Goal: Task Accomplishment & Management: Use online tool/utility

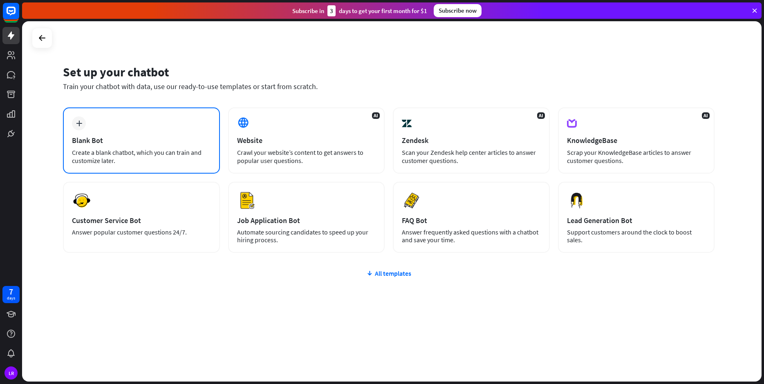
click at [78, 123] on div "plus" at bounding box center [79, 124] width 14 height 14
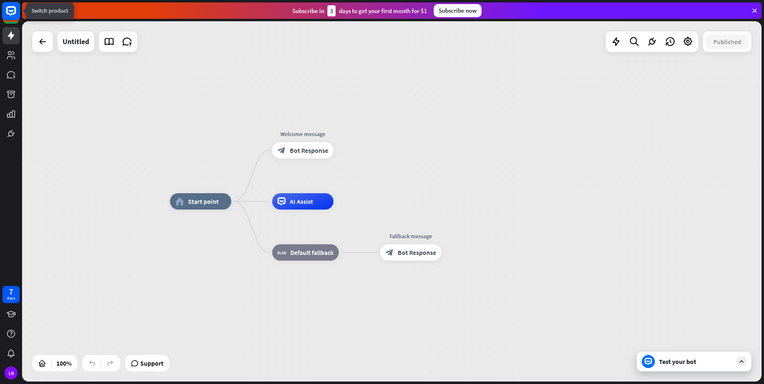
click at [13, 10] on rect at bounding box center [11, 11] width 18 height 18
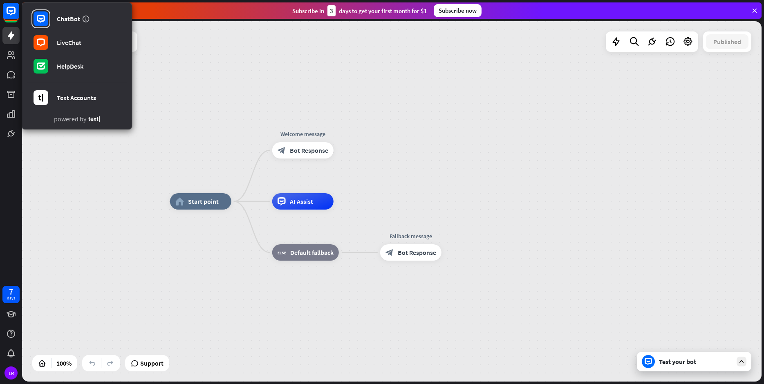
click at [380, 66] on div "home_2 Start point Welcome message block_bot_response Bot Response AI Assist bl…" at bounding box center [392, 201] width 740 height 361
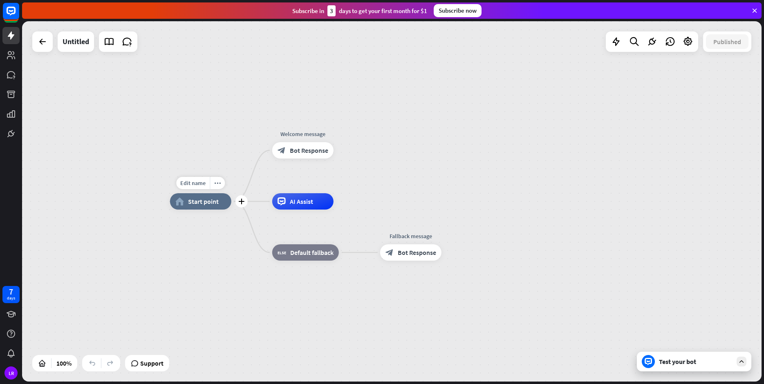
click at [195, 205] on span "Start point" at bounding box center [203, 201] width 31 height 8
click at [231, 239] on div "Edit name more_horiz home_2 Start point Welcome message block_bot_response Bot …" at bounding box center [540, 382] width 740 height 361
click at [76, 44] on div "Untitled" at bounding box center [76, 41] width 27 height 20
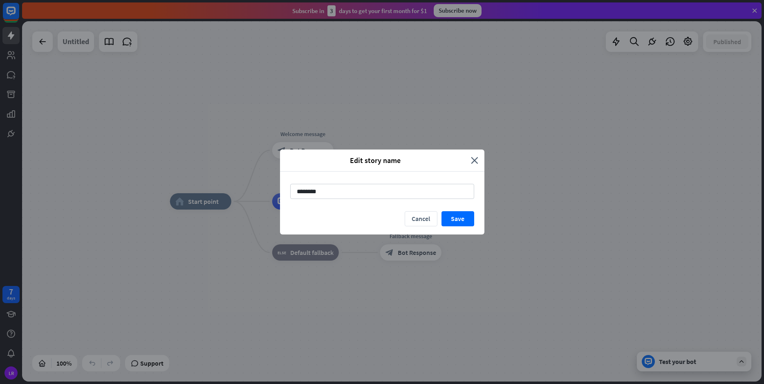
click at [76, 44] on div "Edit story name close ******** Cancel Save" at bounding box center [382, 192] width 764 height 384
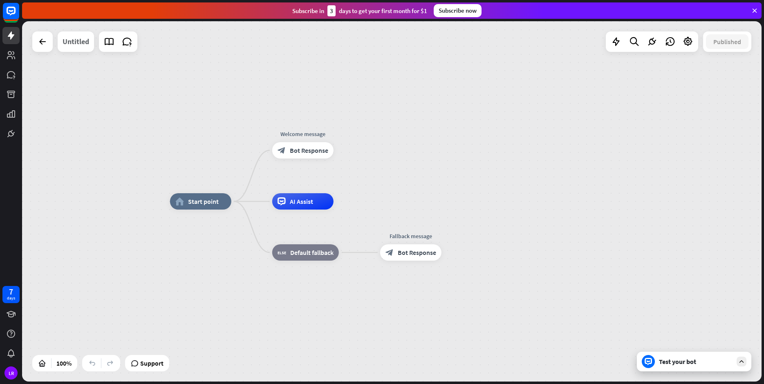
click at [76, 44] on div "Untitled" at bounding box center [76, 41] width 27 height 20
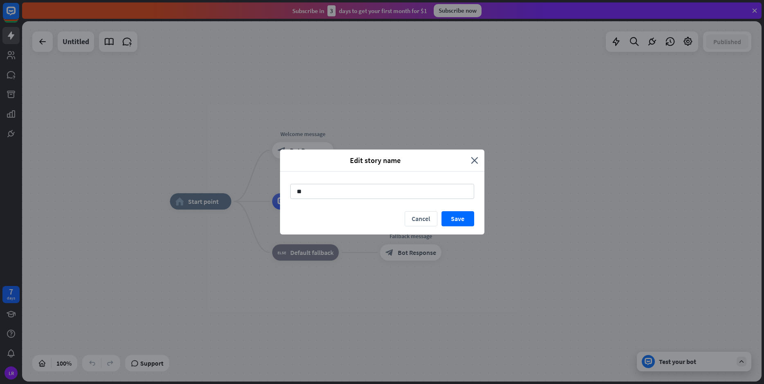
type input "*"
type input "********"
click at [463, 219] on button "Save" at bounding box center [458, 218] width 33 height 15
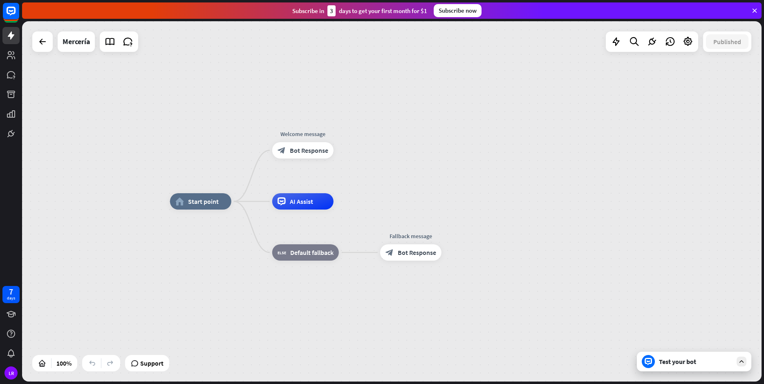
click at [756, 11] on icon at bounding box center [754, 10] width 7 height 7
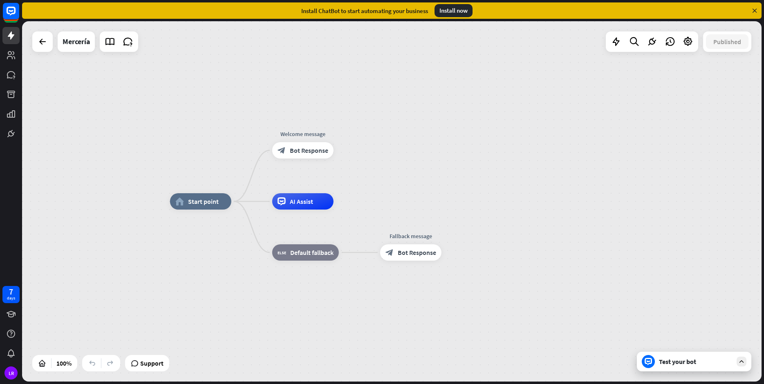
click at [754, 11] on icon at bounding box center [754, 10] width 7 height 7
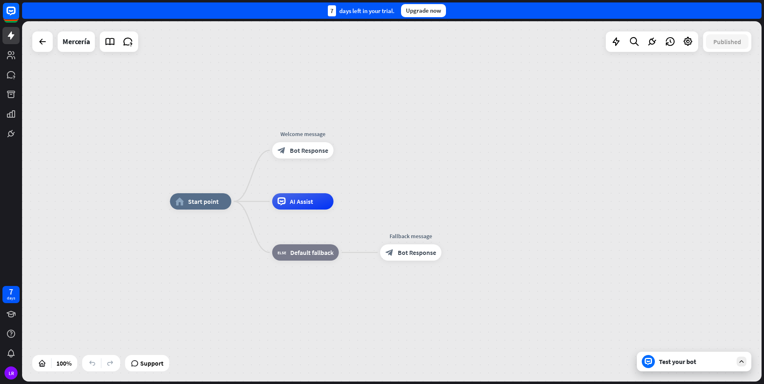
click at [754, 11] on div "7 days left in your trial. Upgrade now" at bounding box center [392, 10] width 740 height 16
click at [740, 360] on icon at bounding box center [741, 361] width 7 height 7
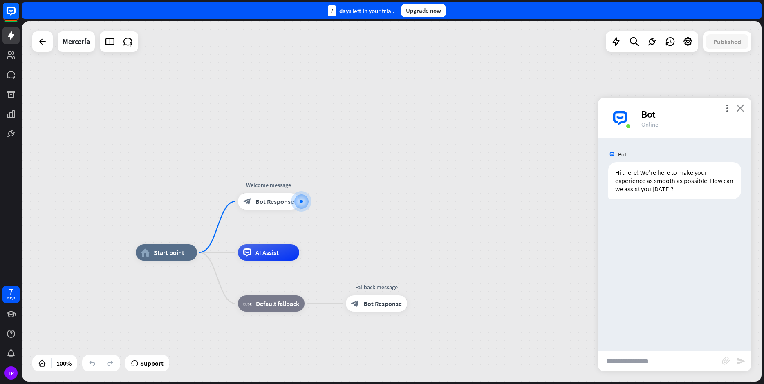
click at [741, 108] on icon "close" at bounding box center [740, 108] width 8 height 8
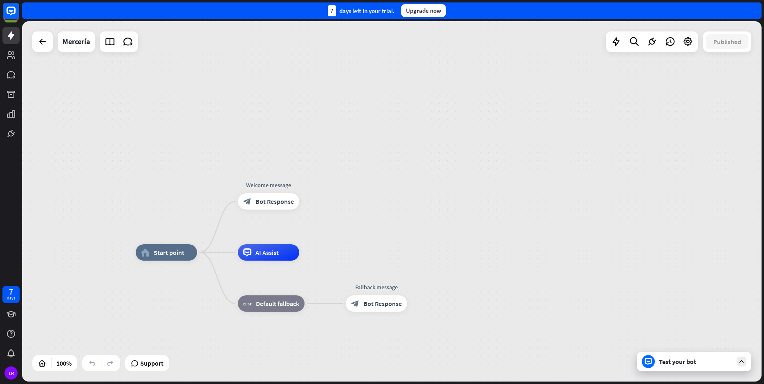
click at [702, 364] on div "Test your bot" at bounding box center [696, 362] width 74 height 8
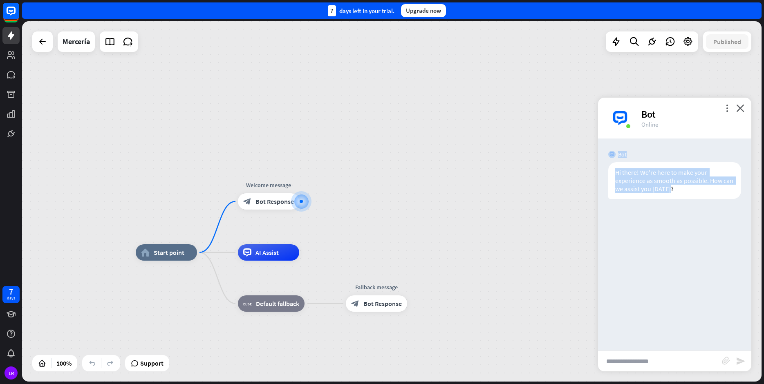
drag, startPoint x: 675, startPoint y: 189, endPoint x: 606, endPoint y: 154, distance: 77.7
click at [606, 154] on div "Bot Hi there! We're here to make your experience as smooth as possible. How can…" at bounding box center [674, 245] width 153 height 212
click at [420, 241] on div "home_2 Start point Welcome message block_bot_response Bot Response AI Assist bl…" at bounding box center [392, 201] width 740 height 361
click at [300, 202] on div at bounding box center [301, 201] width 3 height 3
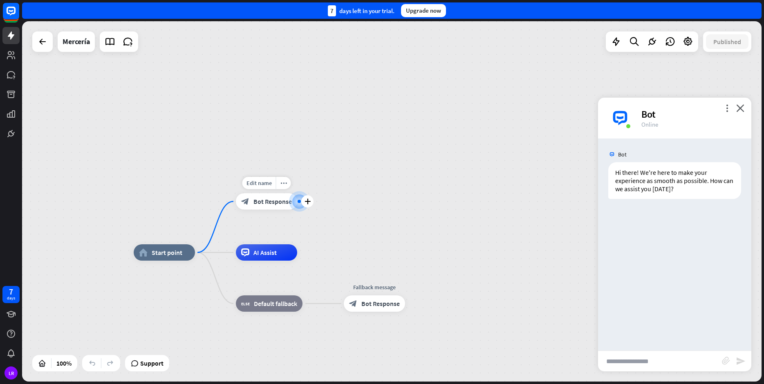
click at [265, 200] on span "Bot Response" at bounding box center [272, 201] width 38 height 8
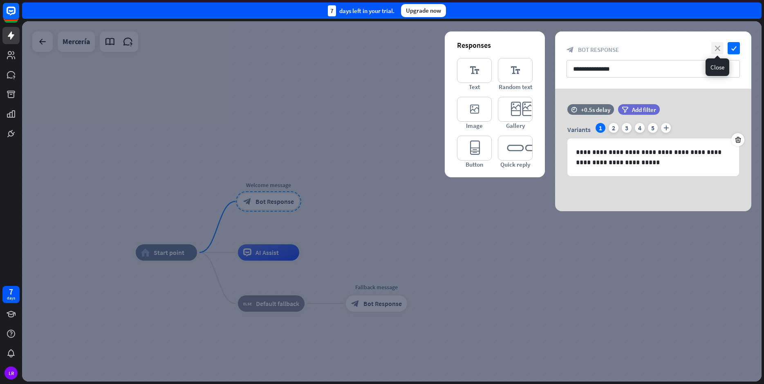
click at [715, 47] on icon "close" at bounding box center [717, 48] width 12 height 12
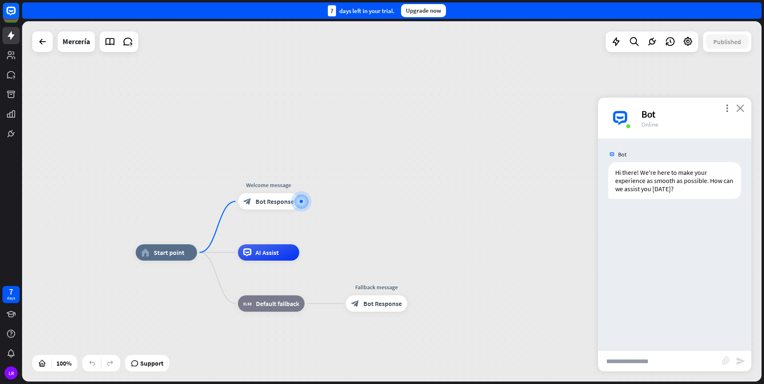
click at [742, 108] on icon "close" at bounding box center [740, 108] width 8 height 8
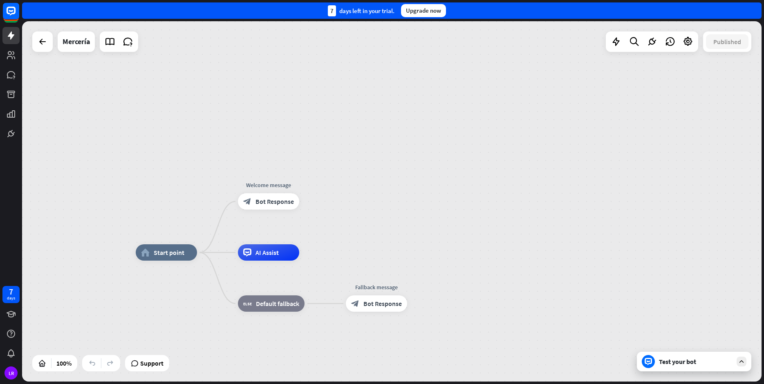
click at [679, 363] on div "Test your bot" at bounding box center [696, 362] width 74 height 8
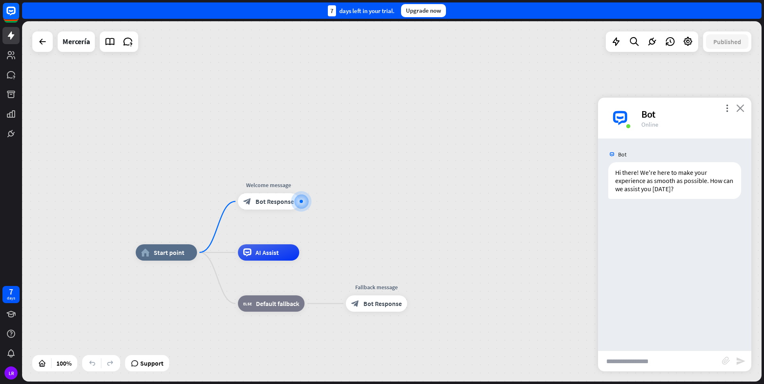
click at [742, 108] on icon "close" at bounding box center [740, 108] width 8 height 8
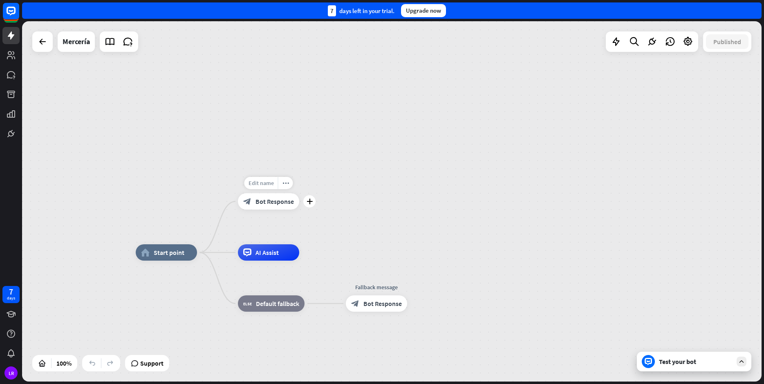
click at [264, 184] on span "Edit name" at bounding box center [261, 182] width 25 height 7
click at [442, 143] on div "**********" at bounding box center [392, 201] width 740 height 361
click at [283, 185] on icon "more_horiz" at bounding box center [284, 183] width 7 height 6
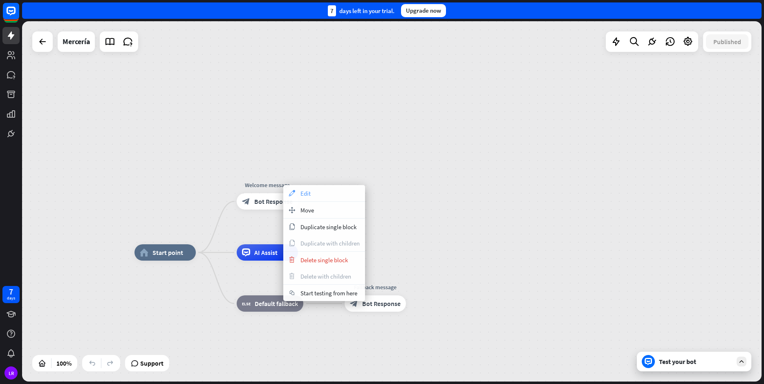
click at [320, 195] on div "appearance Edit" at bounding box center [324, 193] width 82 height 16
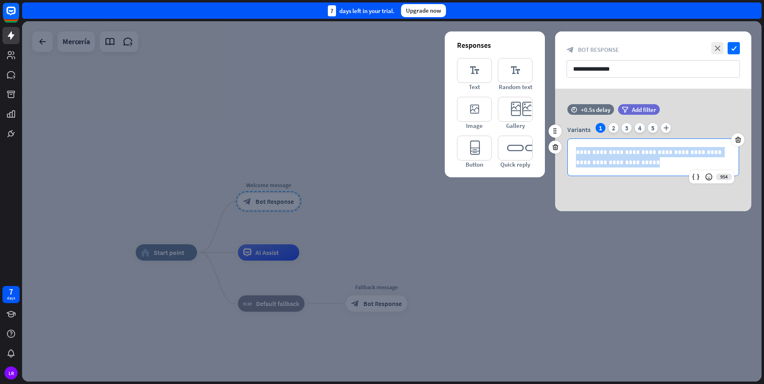
drag, startPoint x: 628, startPoint y: 163, endPoint x: 583, endPoint y: 145, distance: 49.2
click at [583, 145] on div "**********" at bounding box center [653, 157] width 171 height 37
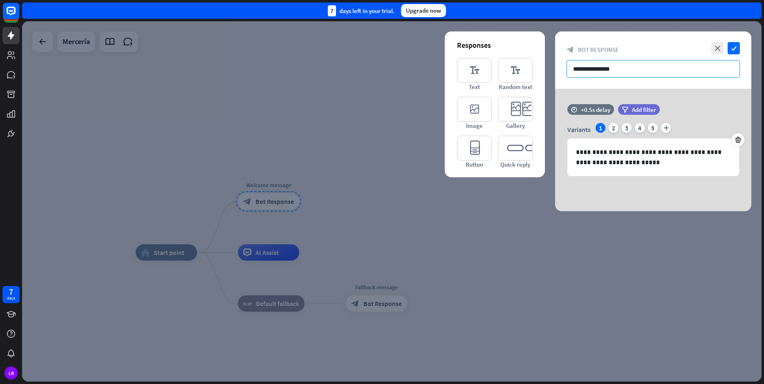
drag, startPoint x: 623, startPoint y: 68, endPoint x: 547, endPoint y: 67, distance: 76.0
click at [567, 67] on input "**********" at bounding box center [653, 69] width 173 height 18
click at [719, 45] on icon "close" at bounding box center [717, 48] width 12 height 12
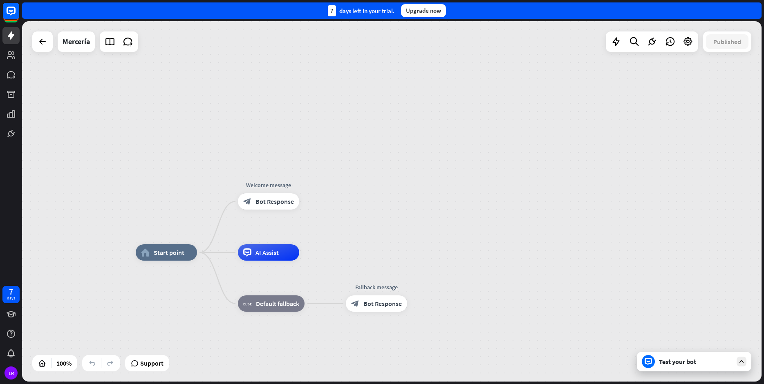
click at [691, 361] on div "Test your bot" at bounding box center [696, 362] width 74 height 8
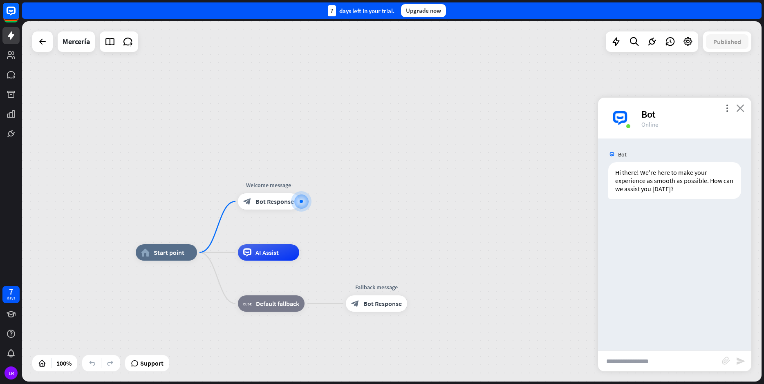
click at [740, 108] on icon "close" at bounding box center [740, 108] width 8 height 8
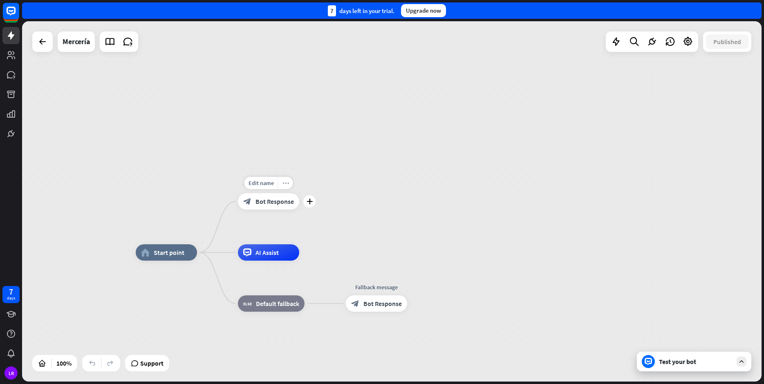
click at [285, 186] on div "more_horiz" at bounding box center [285, 183] width 15 height 12
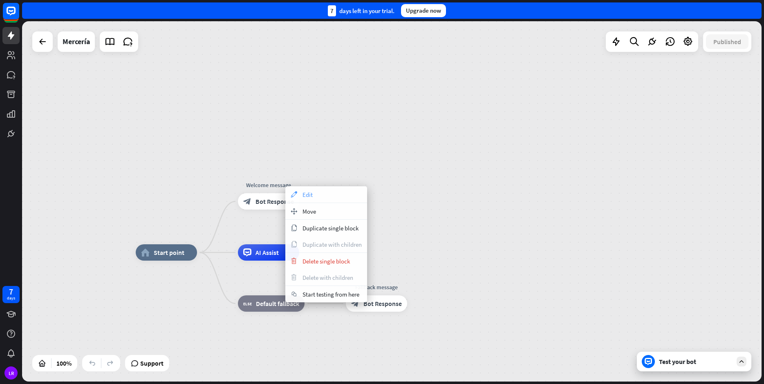
click at [301, 192] on div "appearance Edit" at bounding box center [326, 194] width 82 height 16
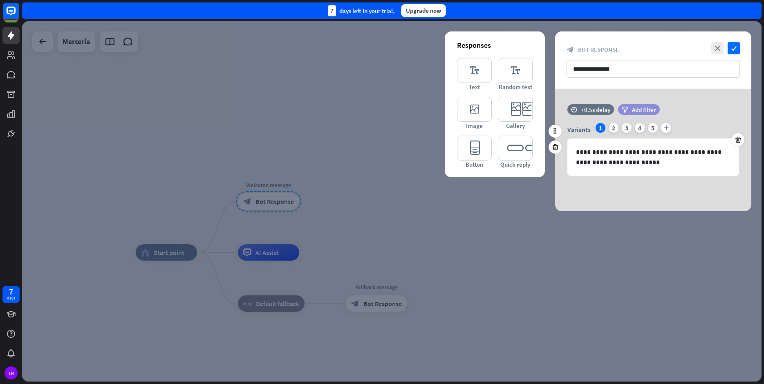
click at [635, 106] on span "Add filter" at bounding box center [644, 110] width 24 height 8
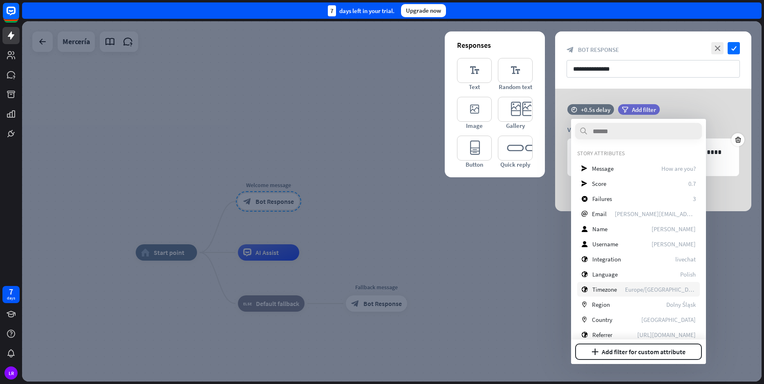
click at [621, 288] on div "globe Timezone [GEOGRAPHIC_DATA]/[GEOGRAPHIC_DATA]" at bounding box center [638, 289] width 123 height 15
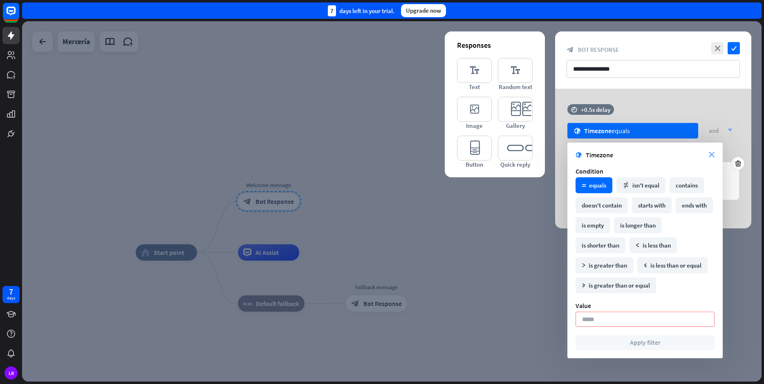
click at [712, 156] on icon "close" at bounding box center [712, 155] width 6 height 6
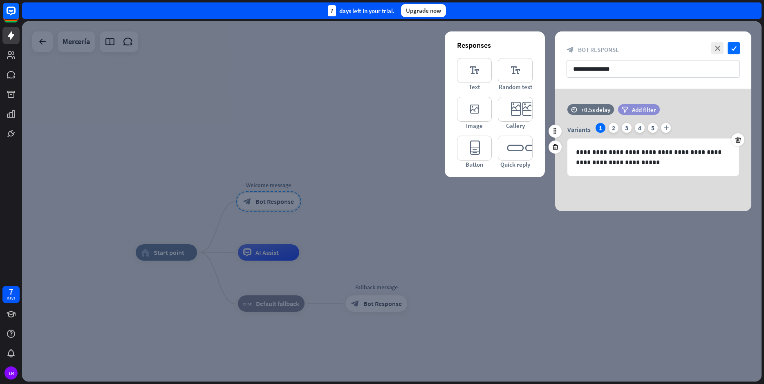
click at [632, 106] on span "Add filter" at bounding box center [644, 110] width 24 height 8
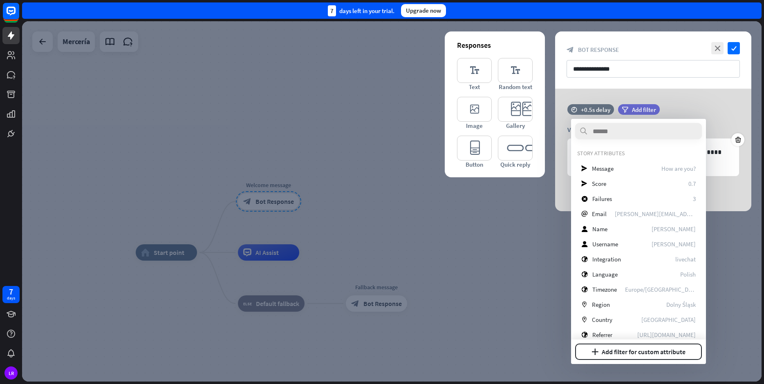
click at [488, 273] on div at bounding box center [392, 201] width 740 height 361
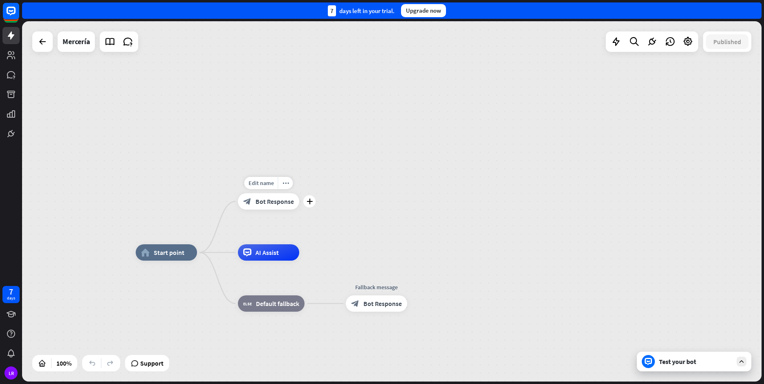
click at [275, 204] on span "Bot Response" at bounding box center [275, 201] width 38 height 8
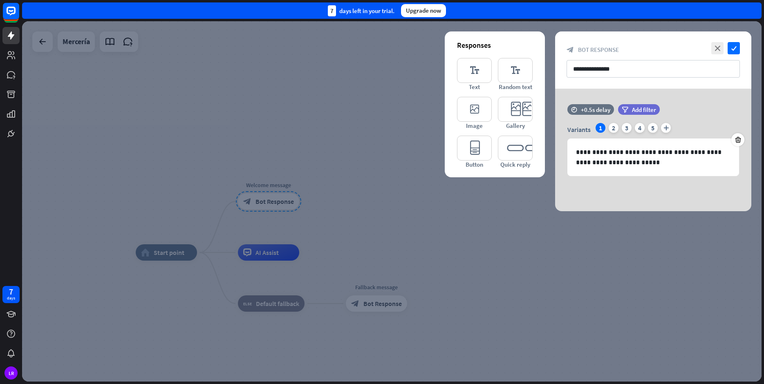
click at [267, 299] on div at bounding box center [392, 201] width 740 height 361
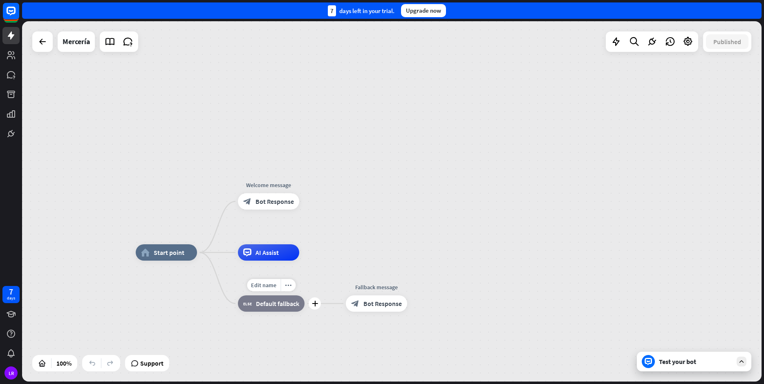
click at [268, 301] on span "Default fallback" at bounding box center [277, 304] width 43 height 8
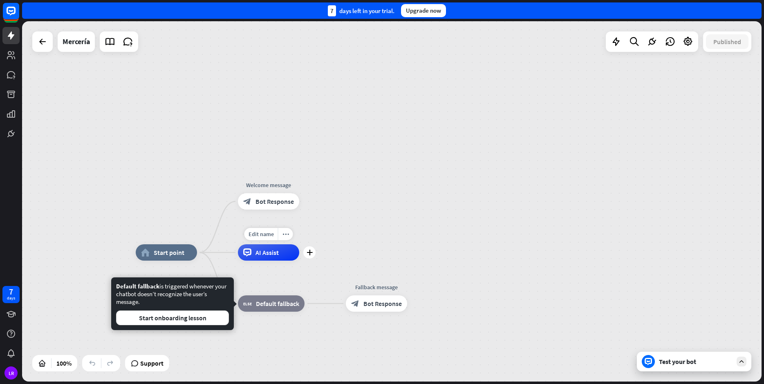
click at [268, 255] on span "AI Assist" at bounding box center [267, 253] width 23 height 8
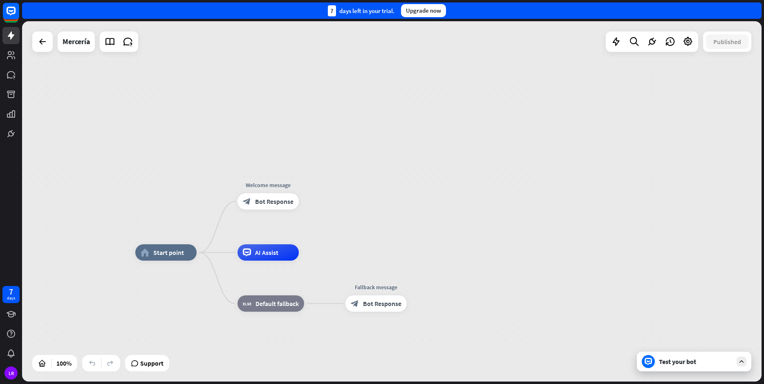
click at [551, 125] on div "home_2 Start point Welcome message block_bot_response Bot Response AI Assist bl…" at bounding box center [392, 201] width 740 height 361
click at [284, 185] on icon "more_horiz" at bounding box center [285, 183] width 7 height 6
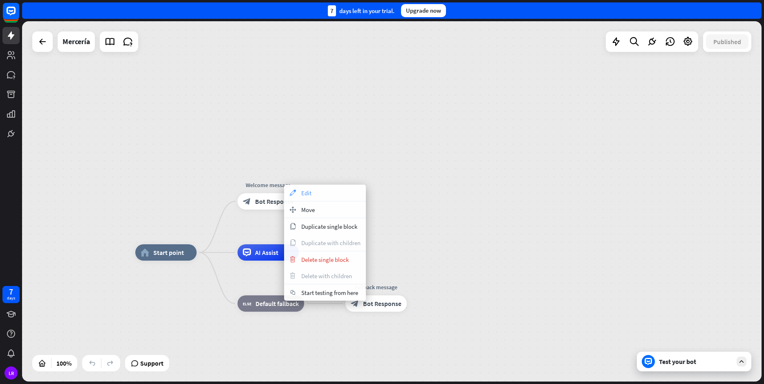
click at [302, 193] on span "Edit" at bounding box center [306, 193] width 10 height 8
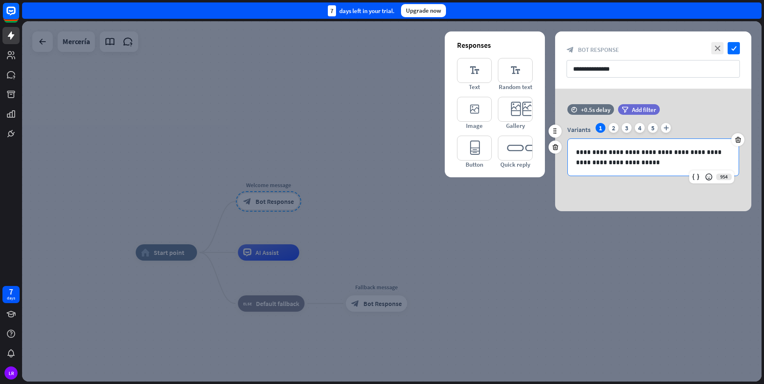
click at [586, 152] on p "**********" at bounding box center [653, 157] width 155 height 20
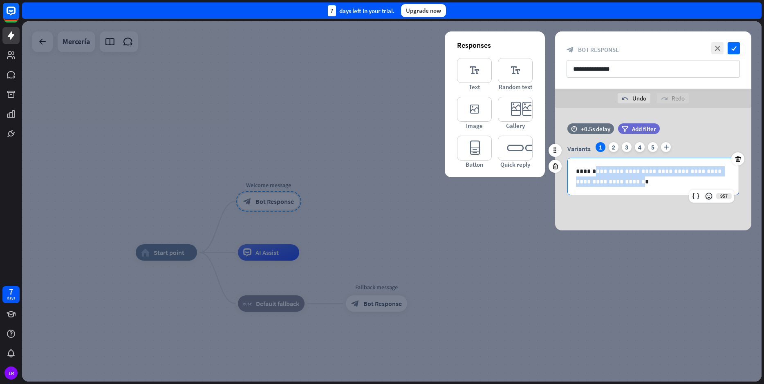
drag, startPoint x: 602, startPoint y: 182, endPoint x: 594, endPoint y: 172, distance: 12.7
click at [594, 172] on p "**********" at bounding box center [653, 176] width 155 height 20
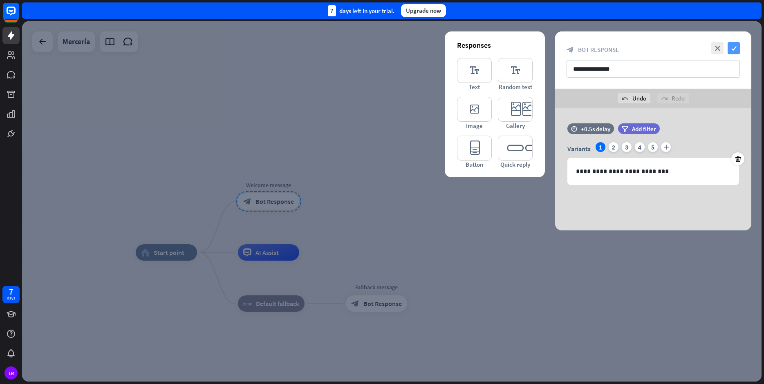
click at [734, 52] on icon "check" at bounding box center [734, 48] width 12 height 12
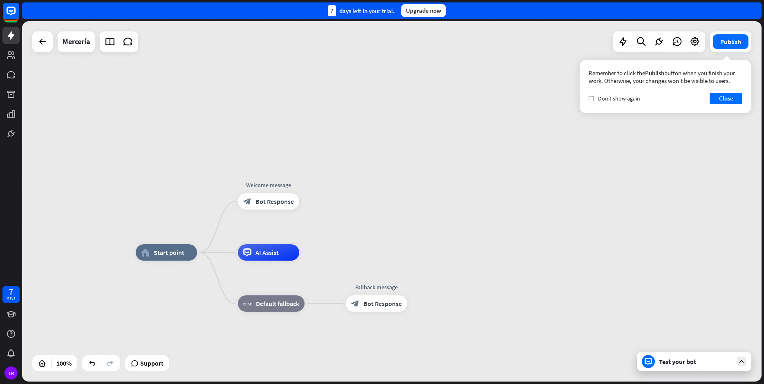
click at [692, 356] on div "Test your bot" at bounding box center [694, 362] width 114 height 20
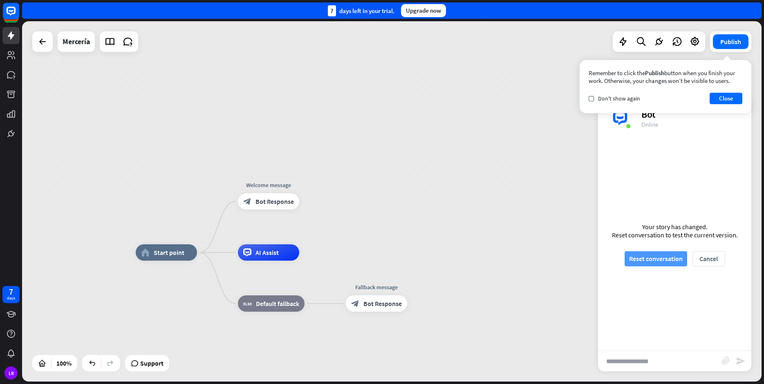
click at [659, 262] on button "Reset conversation" at bounding box center [656, 258] width 63 height 15
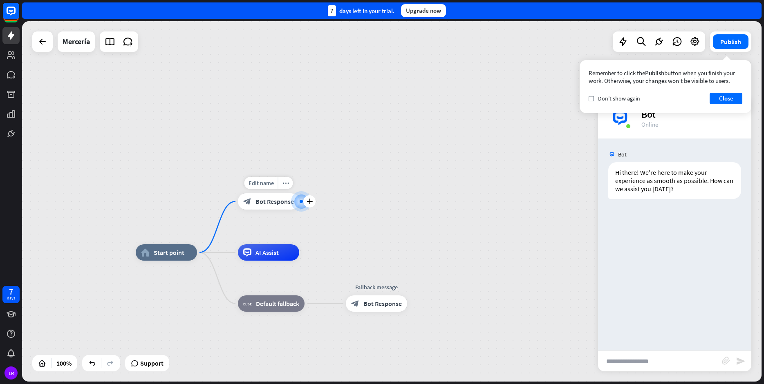
click at [271, 204] on span "Bot Response" at bounding box center [275, 201] width 38 height 8
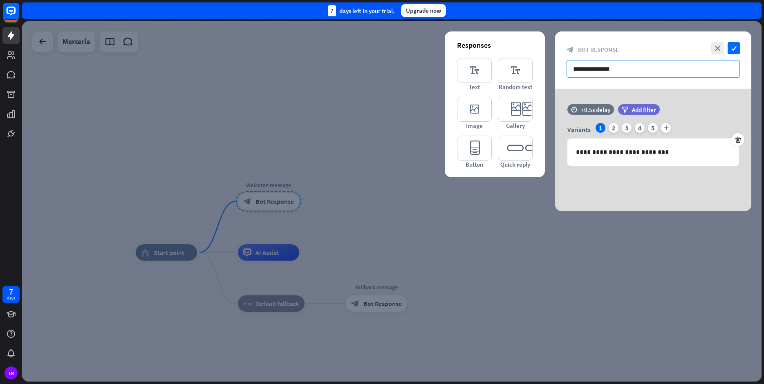
click at [623, 73] on input "**********" at bounding box center [653, 69] width 173 height 18
click at [612, 128] on div "2" at bounding box center [614, 128] width 10 height 10
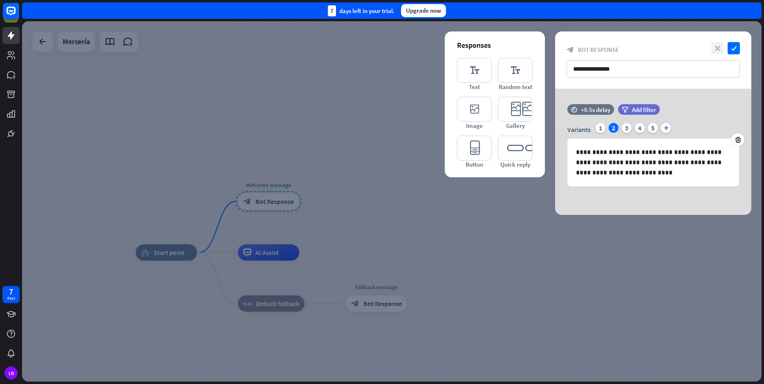
click at [720, 52] on icon "close" at bounding box center [717, 48] width 12 height 12
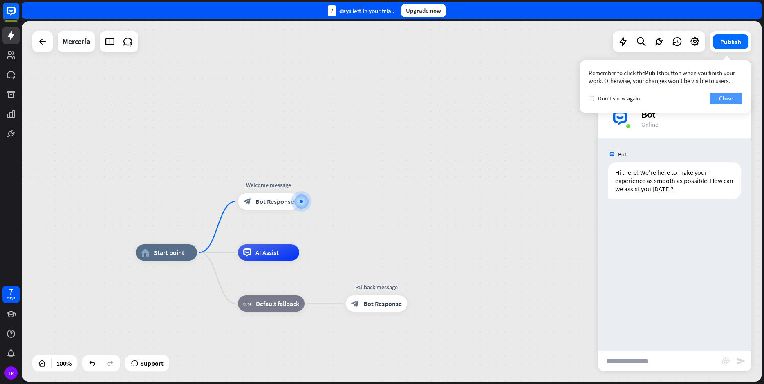
click at [722, 99] on button "Close" at bounding box center [726, 98] width 33 height 11
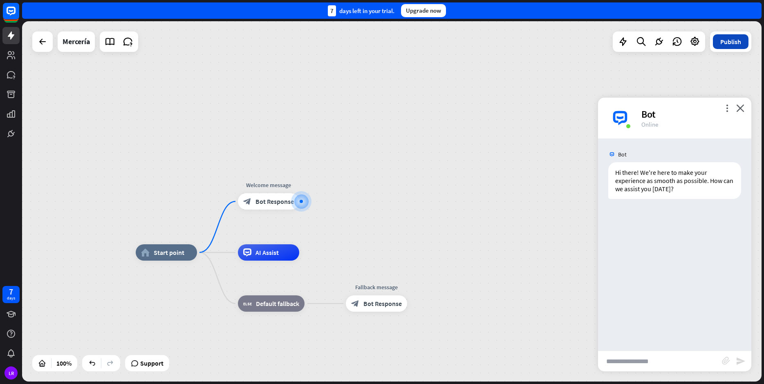
click at [732, 37] on button "Publish" at bounding box center [731, 41] width 36 height 15
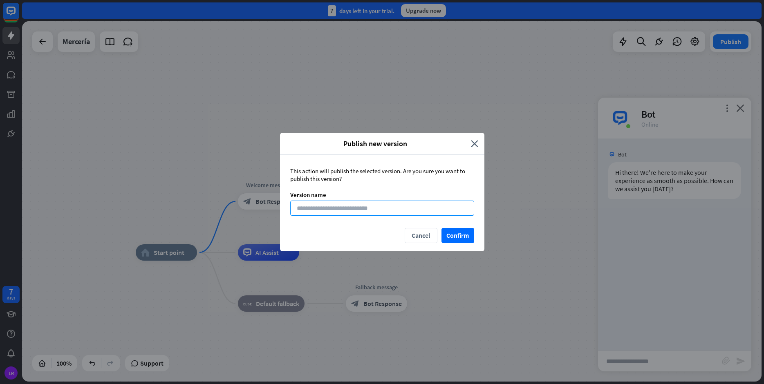
click at [308, 211] on input at bounding box center [382, 208] width 184 height 15
type input "*"
click at [460, 233] on button "Confirm" at bounding box center [458, 235] width 33 height 15
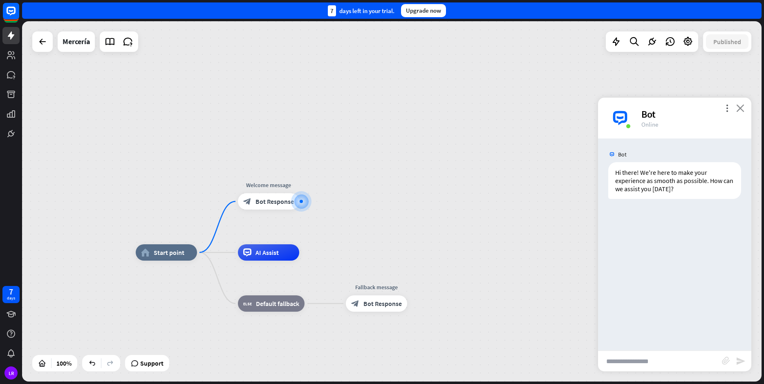
click at [742, 110] on icon "close" at bounding box center [740, 108] width 8 height 8
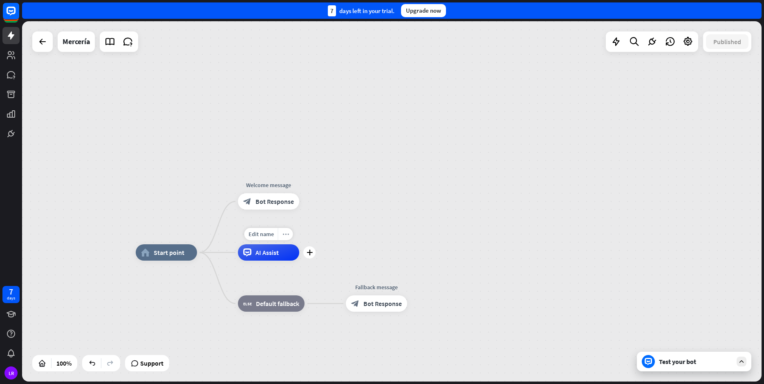
click at [285, 236] on icon "more_horiz" at bounding box center [285, 234] width 7 height 6
click at [307, 246] on span "Start testing from here" at bounding box center [330, 244] width 57 height 8
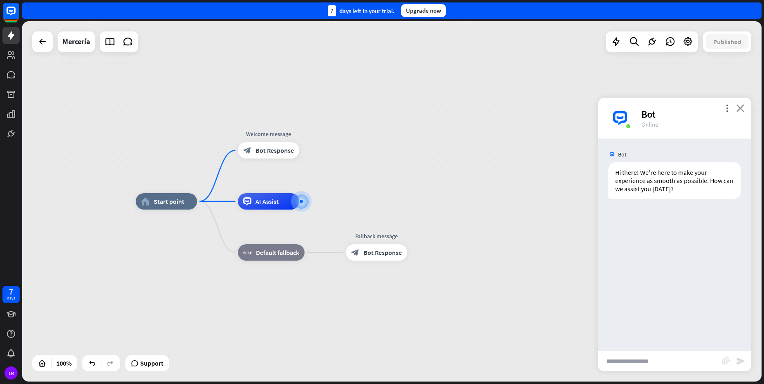
click at [742, 110] on icon "close" at bounding box center [740, 108] width 8 height 8
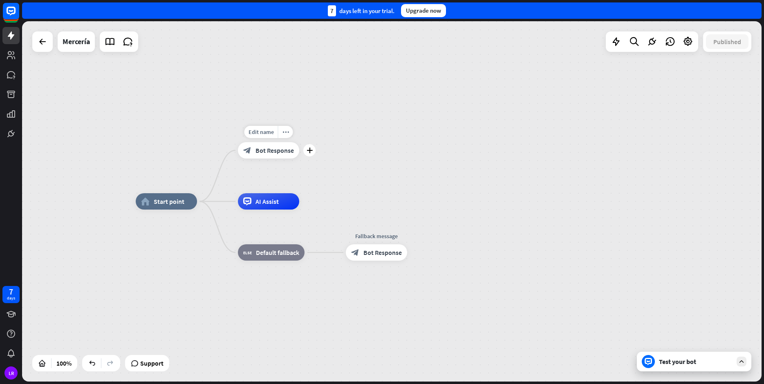
click at [261, 152] on span "Bot Response" at bounding box center [275, 150] width 38 height 8
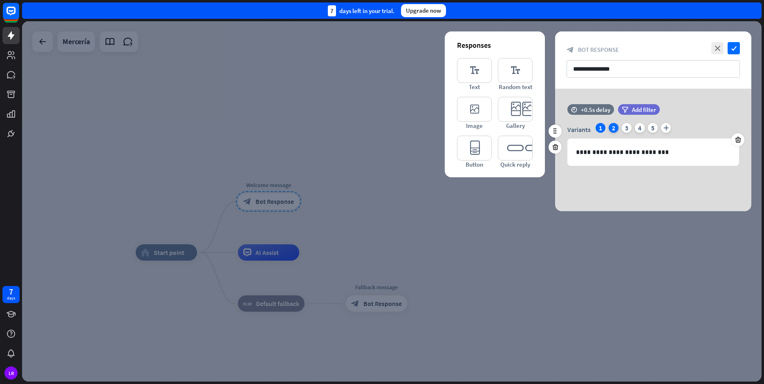
click at [614, 126] on div "2" at bounding box center [614, 128] width 10 height 10
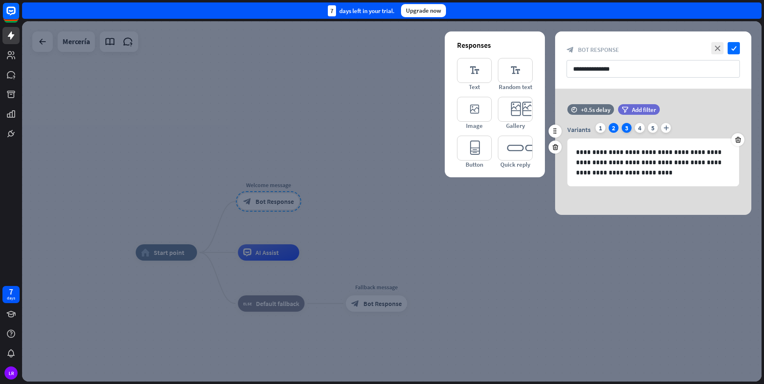
click at [624, 126] on div "3" at bounding box center [627, 128] width 10 height 10
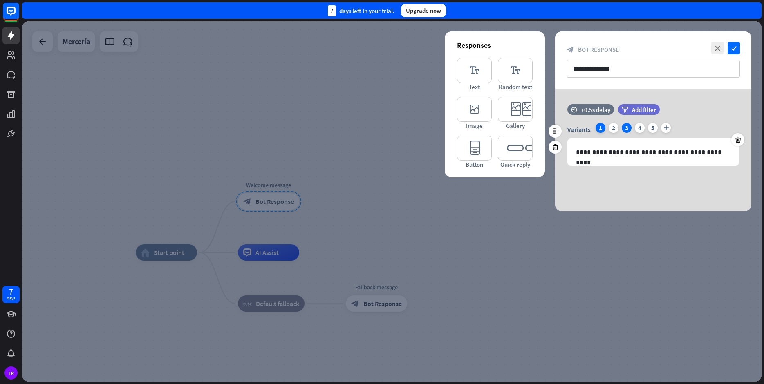
click at [602, 131] on div "1" at bounding box center [601, 128] width 10 height 10
click at [612, 131] on div "2" at bounding box center [614, 128] width 10 height 10
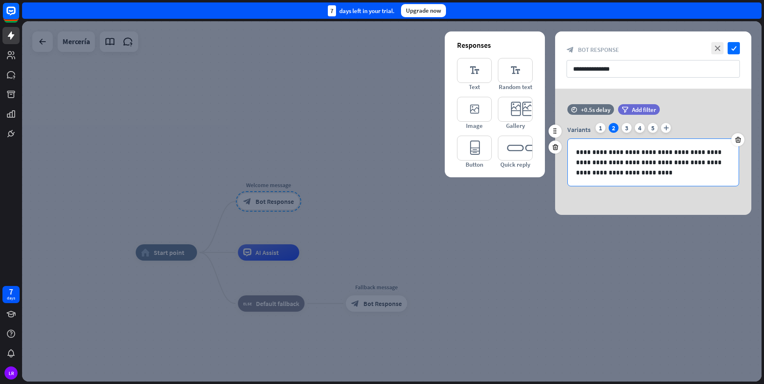
click at [592, 152] on p "**********" at bounding box center [653, 162] width 155 height 31
click at [734, 49] on icon "check" at bounding box center [734, 48] width 12 height 12
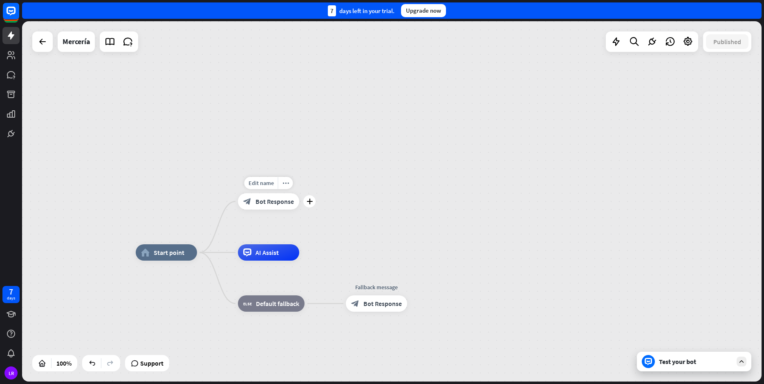
click at [274, 199] on span "Bot Response" at bounding box center [275, 201] width 38 height 8
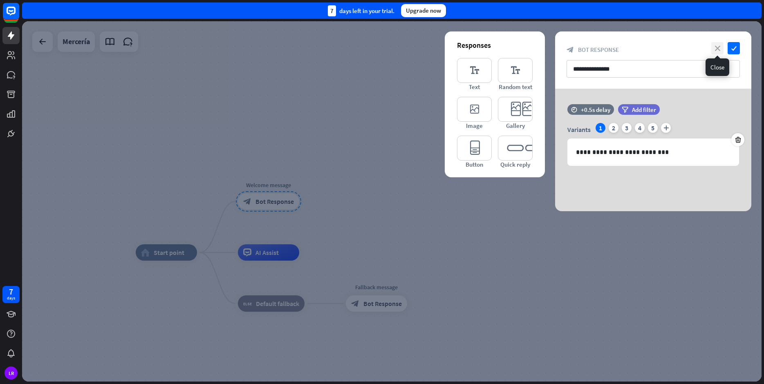
click at [719, 47] on icon "close" at bounding box center [717, 48] width 12 height 12
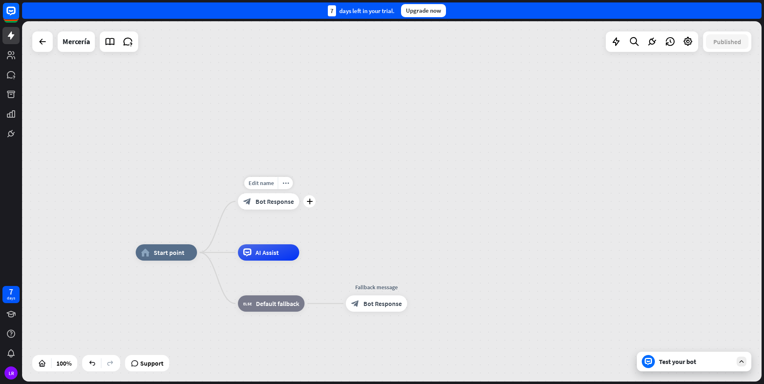
click at [260, 204] on span "Bot Response" at bounding box center [275, 201] width 38 height 8
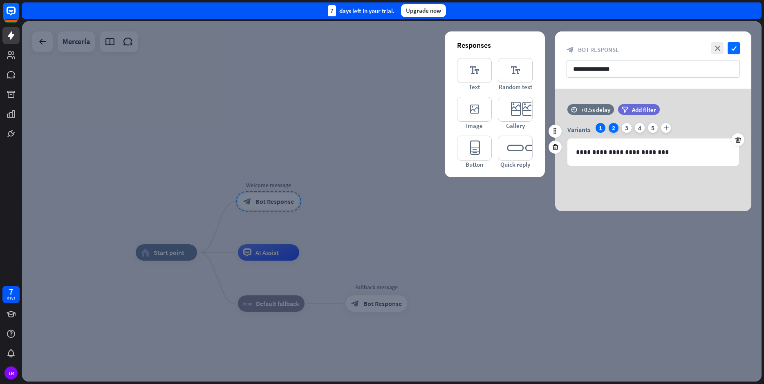
click at [614, 128] on div "2" at bounding box center [614, 128] width 10 height 10
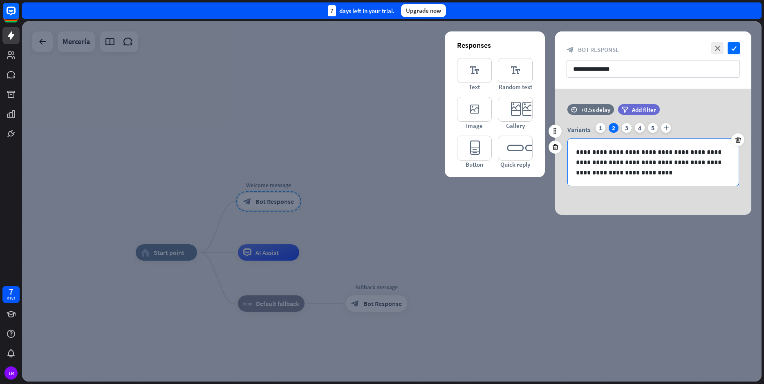
click at [585, 154] on p "**********" at bounding box center [653, 162] width 155 height 31
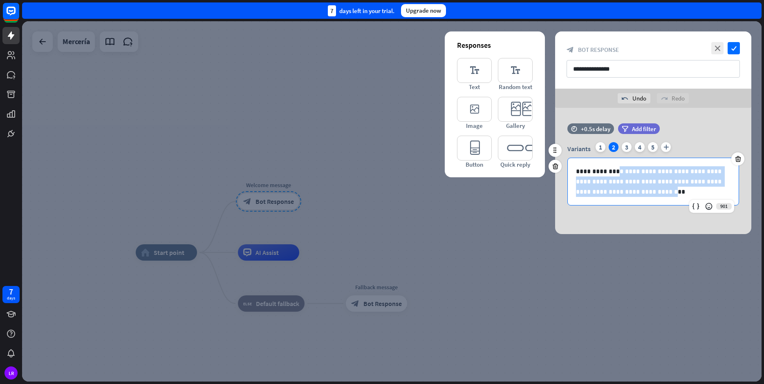
drag, startPoint x: 612, startPoint y: 169, endPoint x: 618, endPoint y: 191, distance: 23.1
click at [618, 191] on p "**********" at bounding box center [653, 181] width 155 height 31
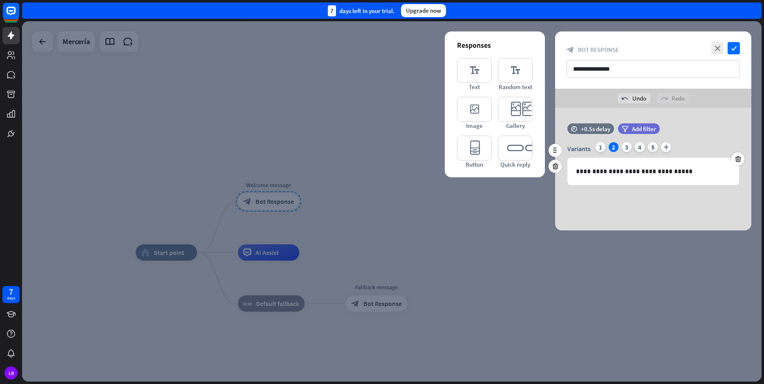
click at [691, 132] on div "filter Add filter" at bounding box center [659, 128] width 83 height 11
click at [628, 149] on div "3" at bounding box center [627, 147] width 10 height 10
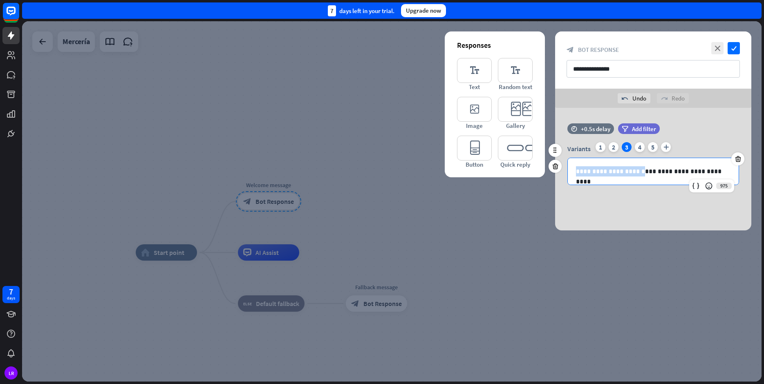
drag, startPoint x: 576, startPoint y: 171, endPoint x: 640, endPoint y: 175, distance: 63.9
click at [640, 175] on p "**********" at bounding box center [653, 171] width 155 height 10
drag, startPoint x: 620, startPoint y: 170, endPoint x: 693, endPoint y: 173, distance: 73.2
click at [693, 173] on p "**********" at bounding box center [653, 171] width 155 height 10
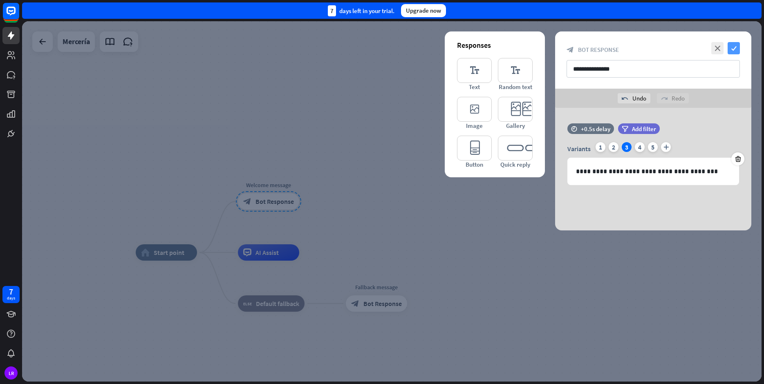
click at [735, 49] on icon "check" at bounding box center [734, 48] width 12 height 12
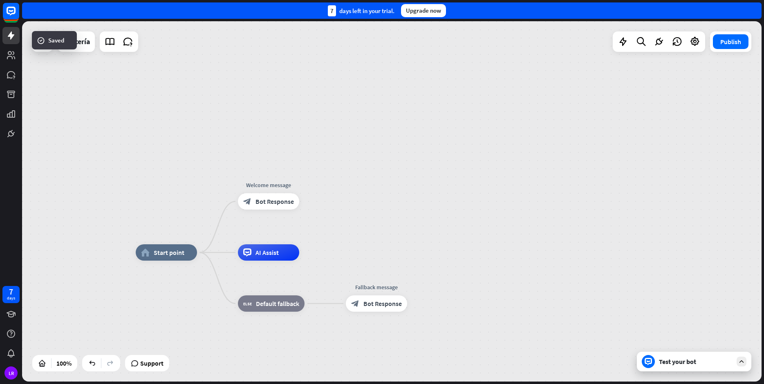
click at [669, 356] on div "Test your bot" at bounding box center [694, 362] width 114 height 20
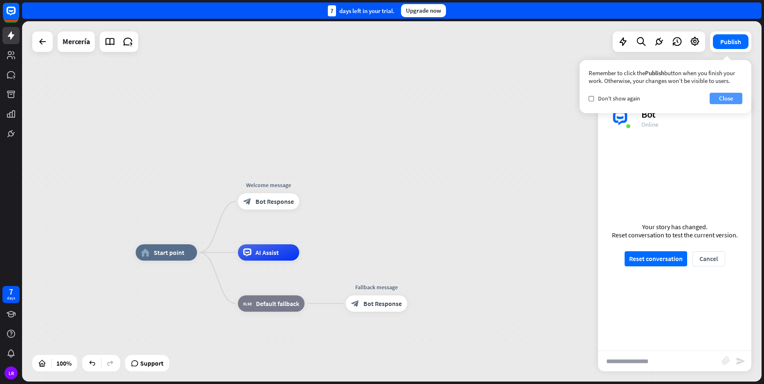
click at [736, 96] on button "Close" at bounding box center [726, 98] width 33 height 11
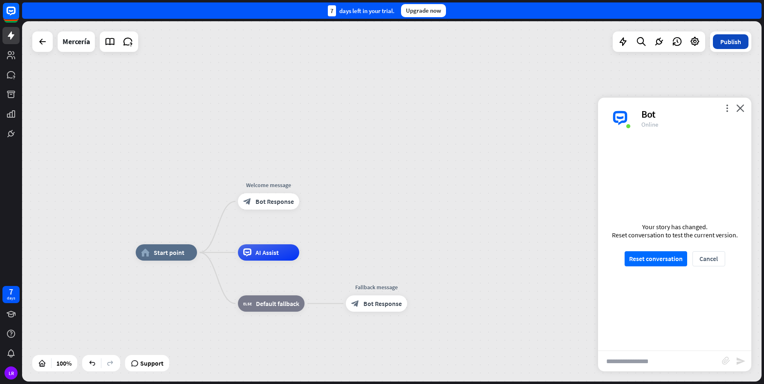
click at [736, 40] on button "Publish" at bounding box center [731, 41] width 36 height 15
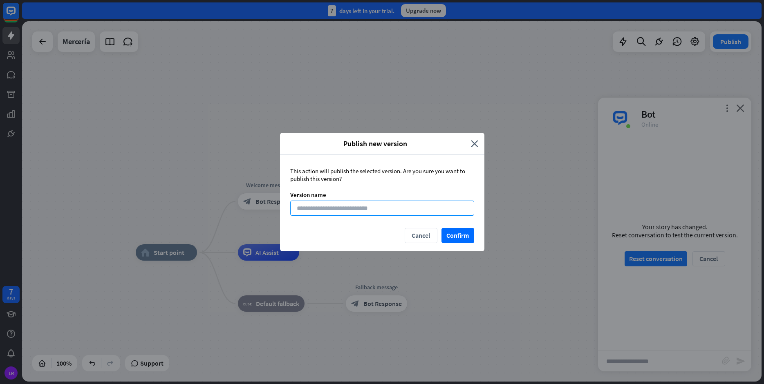
click at [412, 211] on input at bounding box center [382, 208] width 184 height 15
type input "*"
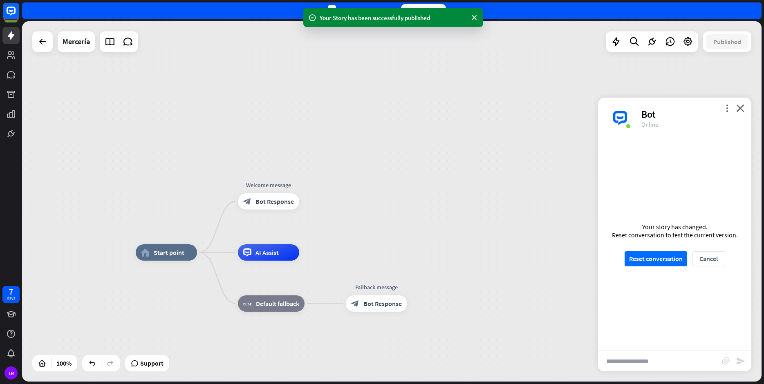
click at [470, 237] on div "home_2 Start point Welcome message block_bot_response Bot Response AI Assist bl…" at bounding box center [392, 201] width 740 height 361
click at [469, 17] on div "Your Story has been successfully published" at bounding box center [393, 17] width 180 height 19
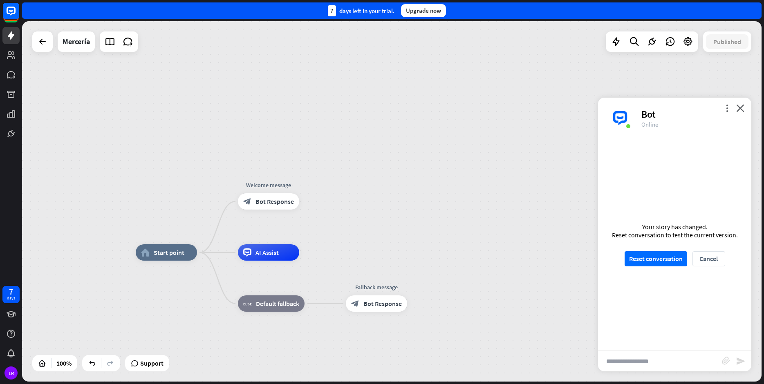
click at [744, 104] on div "more_vert close Bot Online" at bounding box center [674, 118] width 153 height 41
click at [742, 108] on icon "close" at bounding box center [740, 108] width 8 height 8
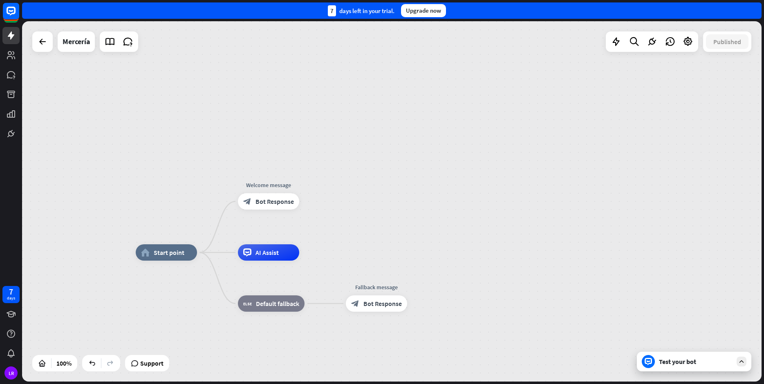
click at [688, 365] on div "Test your bot" at bounding box center [696, 362] width 74 height 8
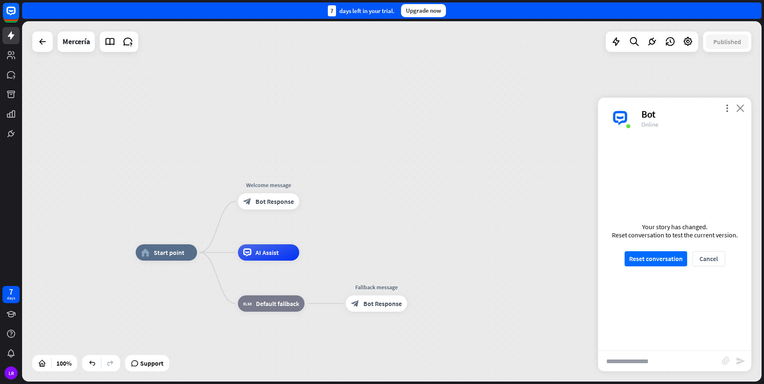
click at [743, 110] on icon "close" at bounding box center [740, 108] width 8 height 8
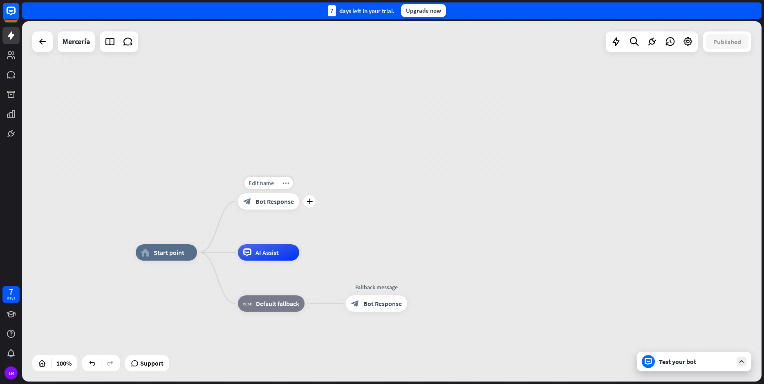
click at [280, 200] on span "Bot Response" at bounding box center [275, 201] width 38 height 8
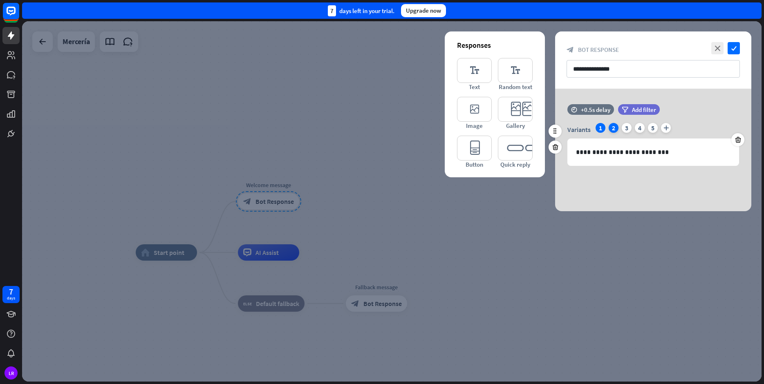
click at [614, 128] on div "2" at bounding box center [614, 128] width 10 height 10
click at [622, 128] on div "3" at bounding box center [627, 128] width 10 height 10
click at [641, 130] on div "4" at bounding box center [640, 128] width 10 height 10
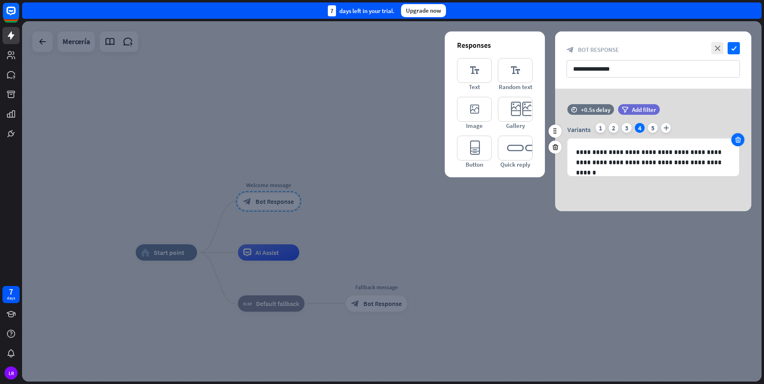
click at [738, 138] on icon at bounding box center [738, 139] width 8 height 7
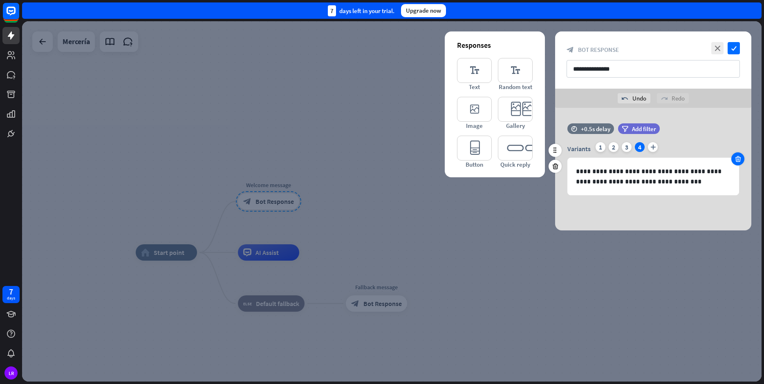
click at [737, 160] on icon at bounding box center [738, 158] width 8 height 7
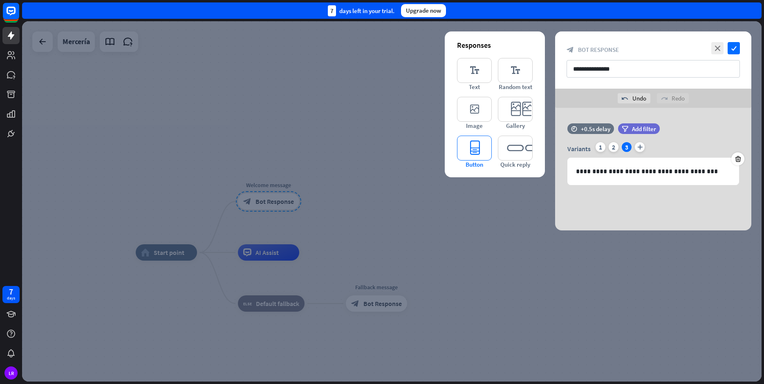
click at [480, 151] on icon "editor_button" at bounding box center [474, 148] width 35 height 25
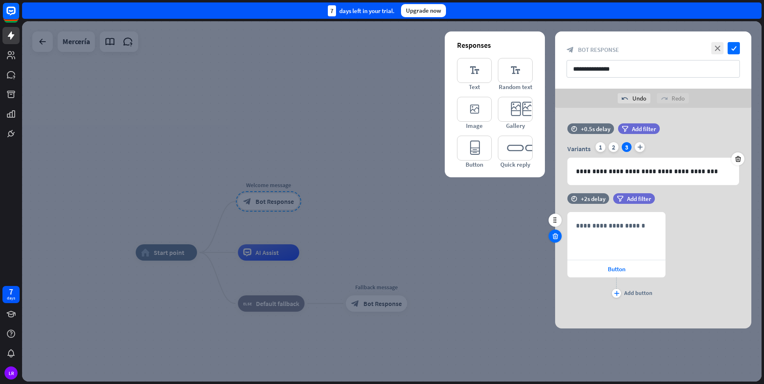
click at [556, 236] on icon at bounding box center [555, 236] width 8 height 7
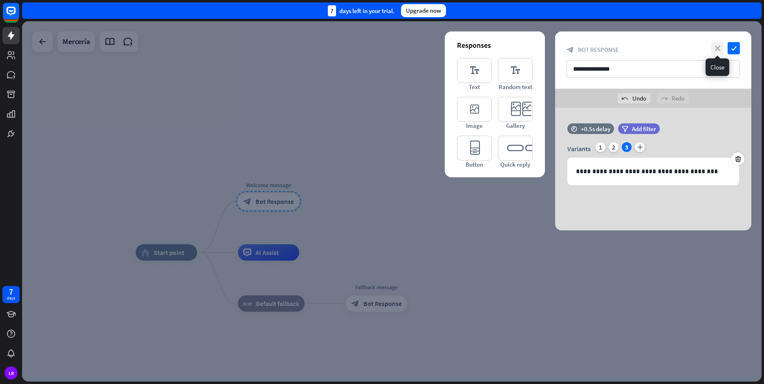
click at [716, 53] on icon "close" at bounding box center [717, 48] width 12 height 12
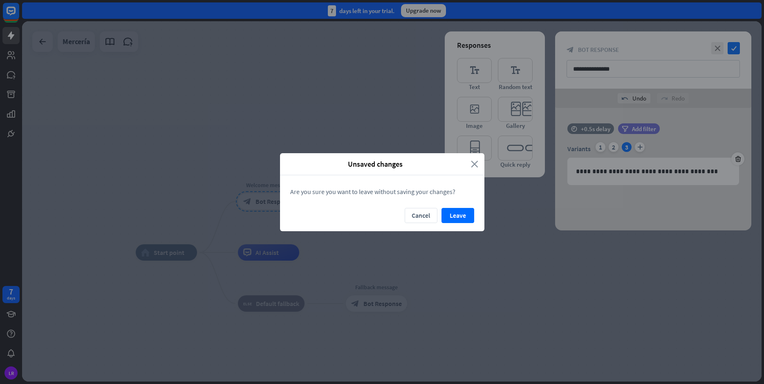
click at [474, 161] on icon "close" at bounding box center [474, 163] width 7 height 9
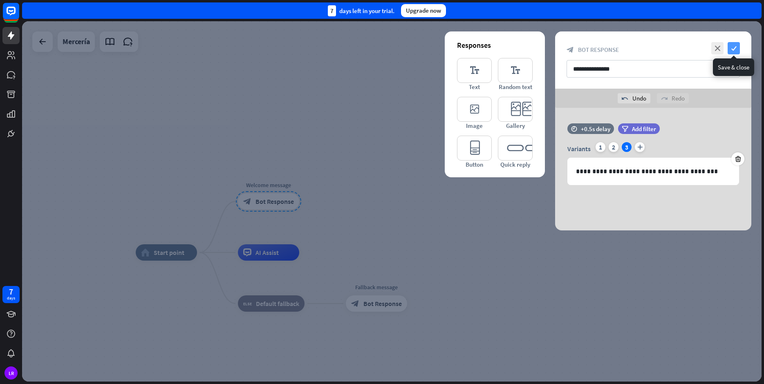
click at [733, 49] on icon "check" at bounding box center [734, 48] width 12 height 12
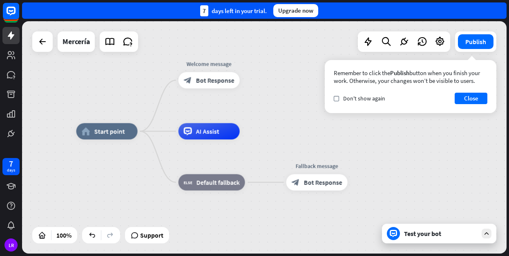
drag, startPoint x: 168, startPoint y: 148, endPoint x: 129, endPoint y: 98, distance: 63.8
click at [129, 98] on div "home_2 Start point Welcome message block_bot_response Bot Response AI Assist bl…" at bounding box center [264, 137] width 485 height 233
click at [482, 97] on button "Close" at bounding box center [471, 98] width 33 height 11
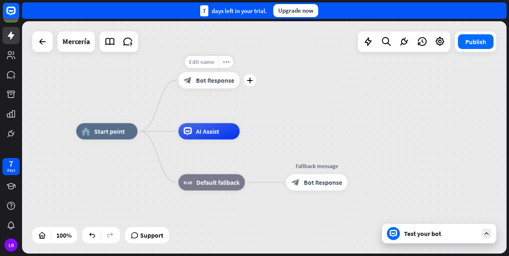
click at [213, 61] on span "Edit name" at bounding box center [201, 61] width 25 height 7
click at [265, 62] on div "**********" at bounding box center [264, 137] width 485 height 233
click at [228, 64] on icon "more_horiz" at bounding box center [226, 62] width 7 height 6
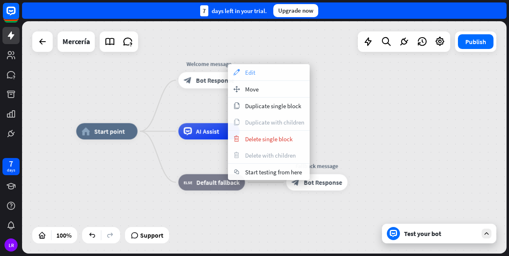
click at [252, 76] on div "appearance Edit" at bounding box center [269, 72] width 82 height 16
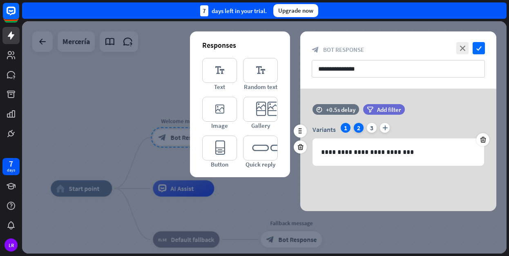
click at [358, 129] on div "2" at bounding box center [359, 128] width 10 height 10
click at [371, 130] on div "3" at bounding box center [372, 128] width 10 height 10
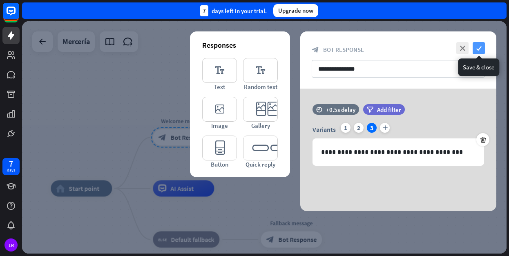
click at [479, 48] on icon "check" at bounding box center [479, 48] width 12 height 12
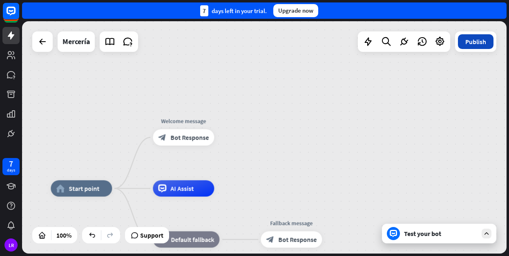
click at [478, 42] on button "Publish" at bounding box center [476, 41] width 36 height 15
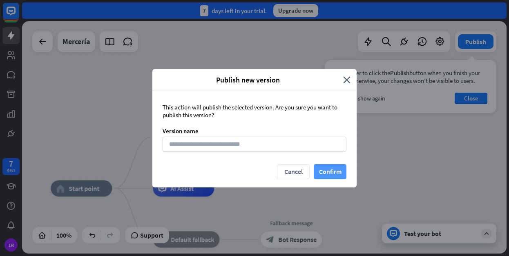
click at [323, 175] on button "Confirm" at bounding box center [330, 171] width 33 height 15
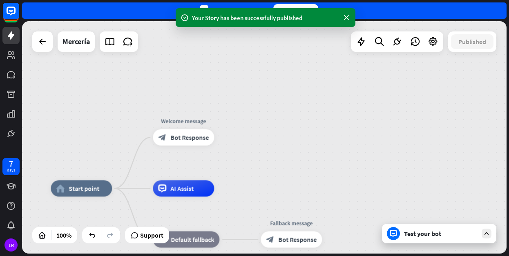
click at [419, 236] on div "Test your bot" at bounding box center [441, 234] width 74 height 8
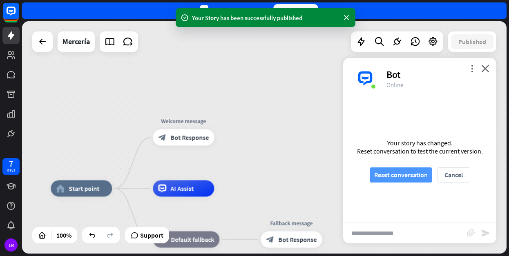
click at [403, 177] on button "Reset conversation" at bounding box center [401, 175] width 63 height 15
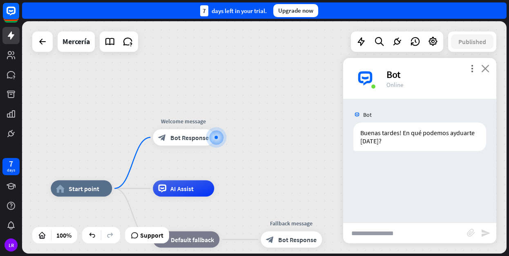
click at [483, 69] on icon "close" at bounding box center [486, 69] width 8 height 8
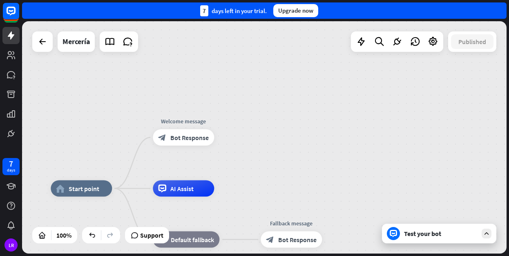
click at [418, 234] on div "Test your bot" at bounding box center [441, 234] width 74 height 8
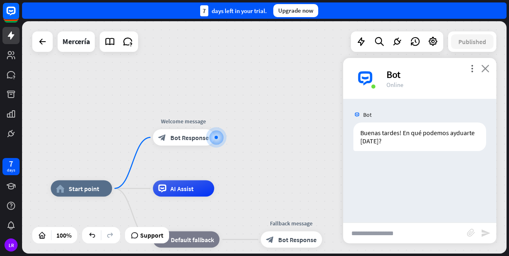
click at [488, 68] on icon "close" at bounding box center [486, 69] width 8 height 8
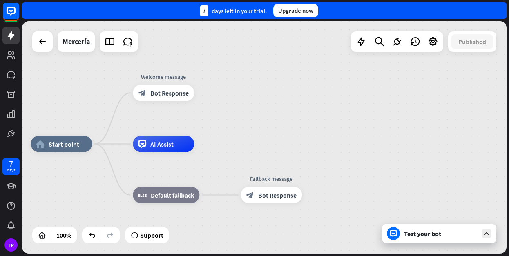
drag, startPoint x: 282, startPoint y: 105, endPoint x: 261, endPoint y: 58, distance: 51.6
click at [261, 58] on div "home_2 Start point Welcome message block_bot_response Bot Response AI Assist bl…" at bounding box center [264, 137] width 485 height 233
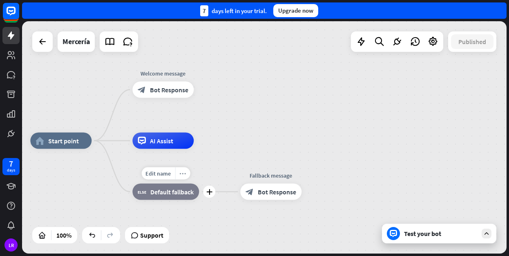
click at [186, 170] on div "more_horiz" at bounding box center [182, 174] width 15 height 12
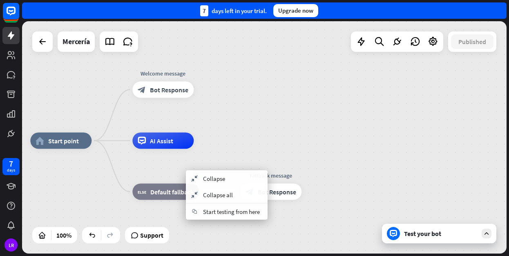
click at [296, 139] on div "home_2 Start point Welcome message block_bot_response Bot Response AI Assist bl…" at bounding box center [264, 137] width 485 height 233
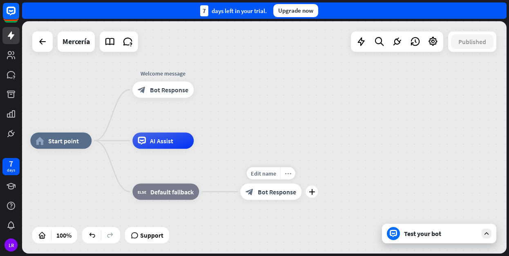
click at [287, 175] on icon "more_horiz" at bounding box center [288, 173] width 7 height 6
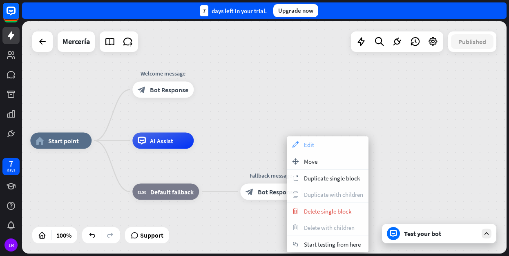
click at [309, 140] on div "appearance Edit" at bounding box center [328, 145] width 82 height 16
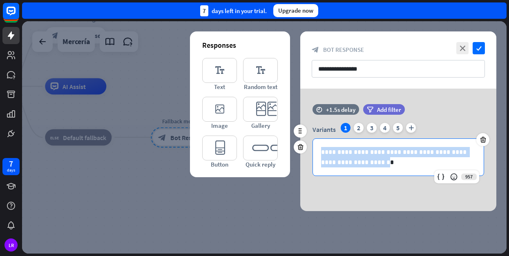
drag, startPoint x: 322, startPoint y: 151, endPoint x: 360, endPoint y: 165, distance: 40.3
click at [360, 165] on p "**********" at bounding box center [398, 157] width 155 height 20
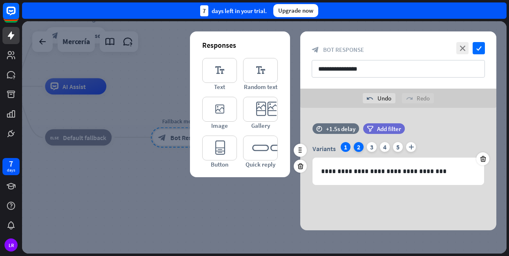
click at [358, 147] on div "2" at bounding box center [359, 147] width 10 height 10
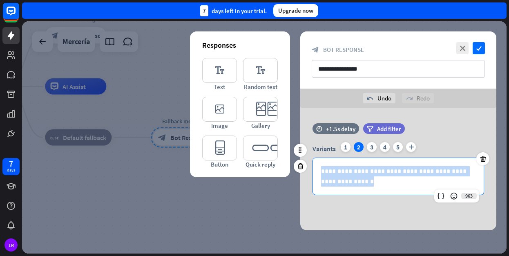
drag, startPoint x: 321, startPoint y: 170, endPoint x: 339, endPoint y: 182, distance: 21.8
click at [339, 182] on div "**********" at bounding box center [398, 176] width 171 height 37
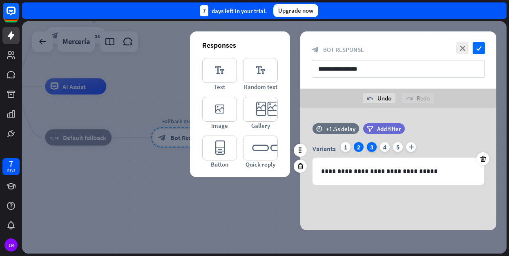
click at [372, 148] on div "3" at bounding box center [372, 147] width 10 height 10
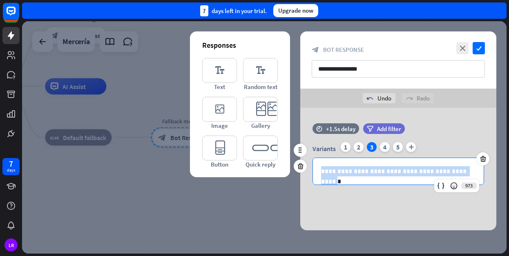
drag, startPoint x: 325, startPoint y: 170, endPoint x: 460, endPoint y: 171, distance: 134.9
click at [460, 171] on p "**********" at bounding box center [398, 171] width 155 height 10
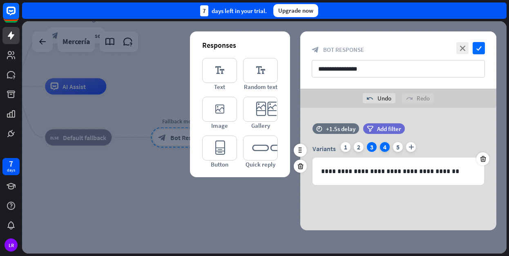
click at [386, 148] on div "4" at bounding box center [385, 147] width 10 height 10
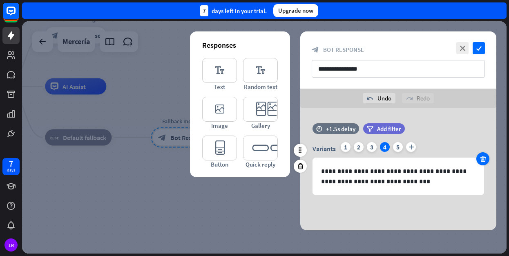
click at [484, 159] on icon at bounding box center [484, 158] width 8 height 7
click at [485, 161] on icon at bounding box center [484, 158] width 8 height 7
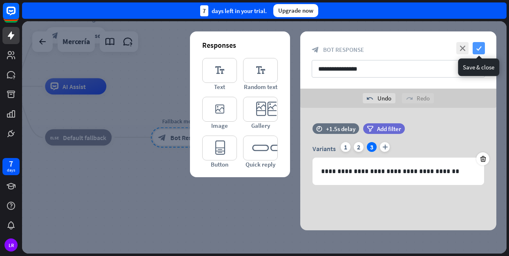
click at [480, 48] on icon "check" at bounding box center [479, 48] width 12 height 12
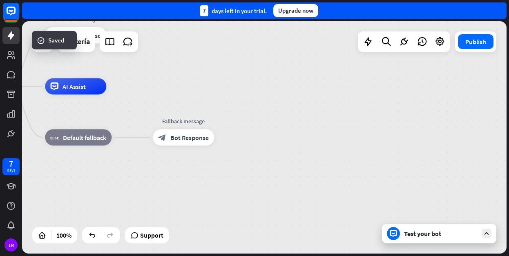
click at [432, 237] on div "Test your bot" at bounding box center [441, 234] width 74 height 8
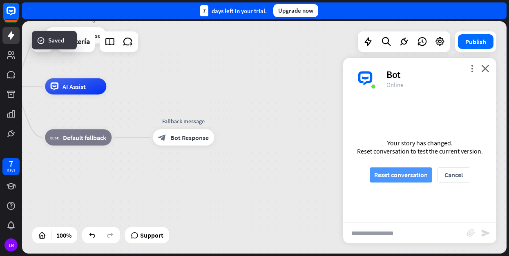
click at [405, 175] on button "Reset conversation" at bounding box center [401, 175] width 63 height 15
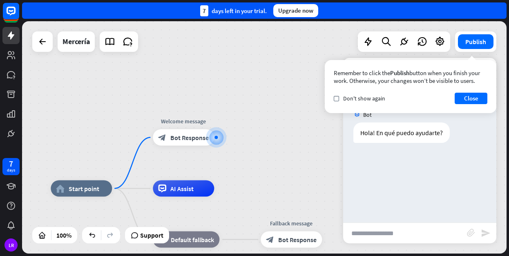
click at [399, 233] on input "text" at bounding box center [405, 233] width 124 height 20
type input "*"
type input "**********"
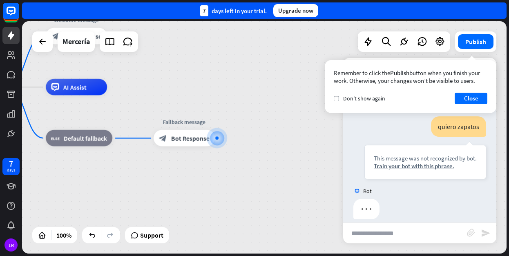
scroll to position [55, 0]
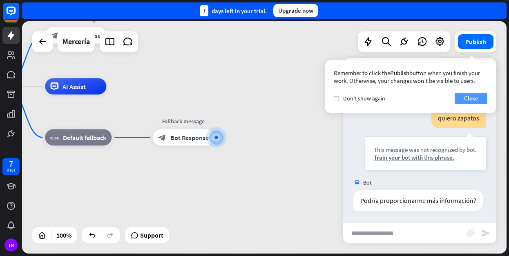
click at [469, 101] on button "Close" at bounding box center [471, 98] width 33 height 11
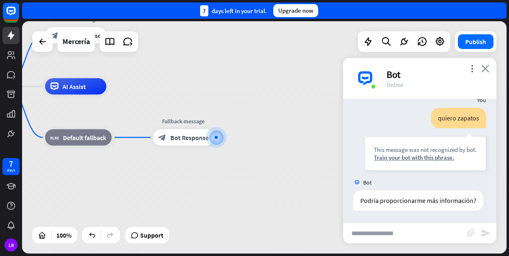
click at [484, 67] on icon "close" at bounding box center [486, 69] width 8 height 8
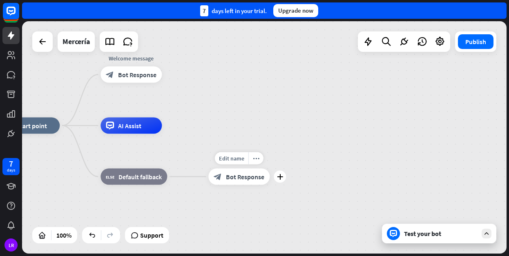
drag, startPoint x: 228, startPoint y: 152, endPoint x: 283, endPoint y: 192, distance: 68.1
click at [270, 185] on div "Edit name more_horiz plus Fallback message block_bot_response Bot Response" at bounding box center [238, 177] width 61 height 16
click at [436, 235] on div "Test your bot" at bounding box center [441, 234] width 74 height 8
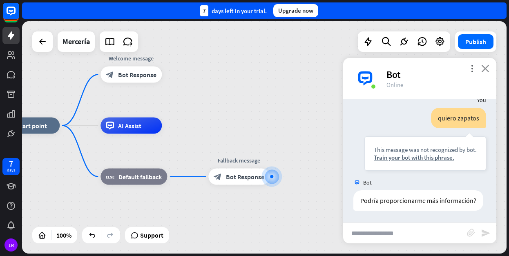
click at [483, 70] on icon "close" at bounding box center [486, 69] width 8 height 8
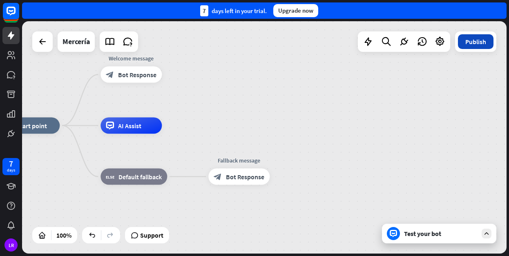
click at [484, 41] on button "Publish" at bounding box center [476, 41] width 36 height 15
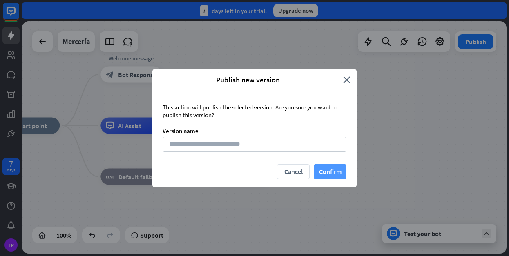
click at [334, 171] on button "Confirm" at bounding box center [330, 171] width 33 height 15
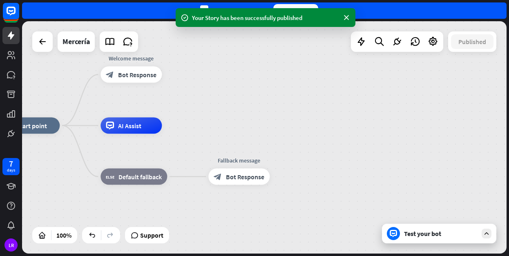
click at [420, 235] on div "Test your bot" at bounding box center [441, 234] width 74 height 8
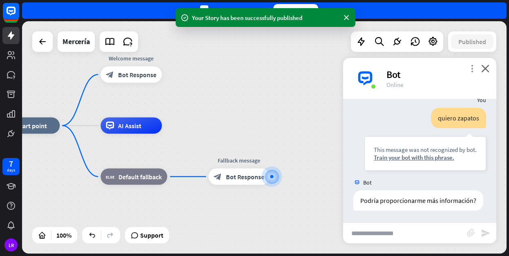
click at [471, 66] on icon "more_vert" at bounding box center [472, 69] width 8 height 8
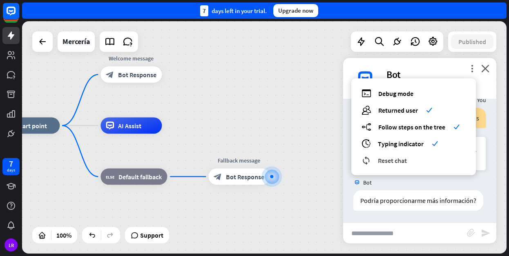
click at [382, 161] on span "Reset chat" at bounding box center [392, 161] width 29 height 8
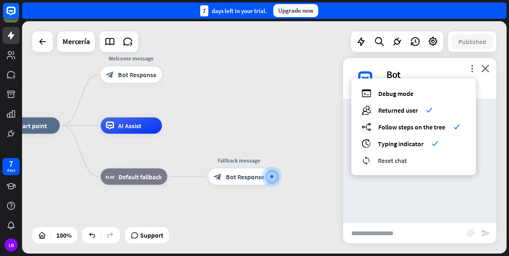
scroll to position [0, 0]
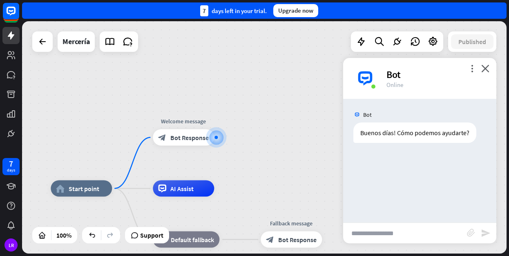
click at [403, 235] on input "text" at bounding box center [405, 233] width 124 height 20
type input "****"
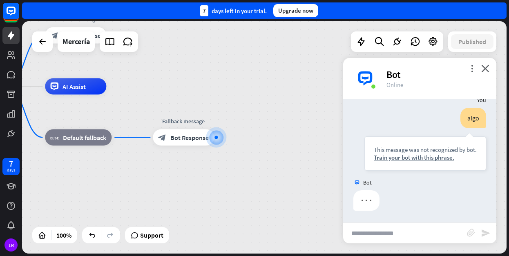
scroll to position [55, 0]
click at [487, 69] on icon "close" at bounding box center [486, 69] width 8 height 8
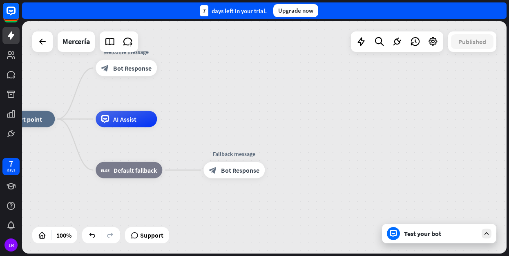
drag, startPoint x: 291, startPoint y: 123, endPoint x: 342, endPoint y: 155, distance: 60.0
click at [342, 155] on div "home_2 Start point Welcome message block_bot_response Bot Response AI Assist bl…" at bounding box center [235, 235] width 485 height 233
click at [131, 68] on span "Bot Response" at bounding box center [132, 68] width 38 height 8
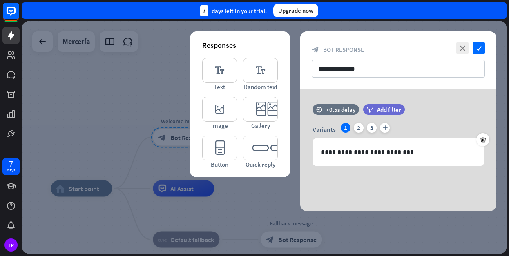
click at [282, 238] on div at bounding box center [264, 137] width 485 height 233
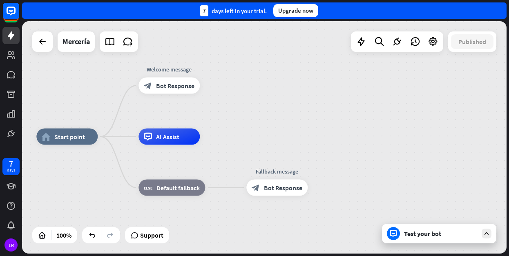
drag, startPoint x: 278, startPoint y: 150, endPoint x: 264, endPoint y: 98, distance: 53.9
click at [264, 98] on div "home_2 Start point Welcome message block_bot_response Bot Response AI Assist bl…" at bounding box center [264, 137] width 485 height 233
click at [184, 117] on icon "more_horiz" at bounding box center [186, 118] width 7 height 6
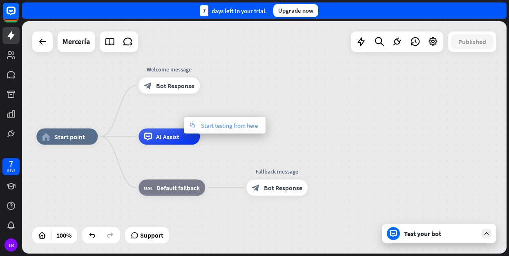
click at [203, 127] on span "Start testing from here" at bounding box center [229, 126] width 57 height 8
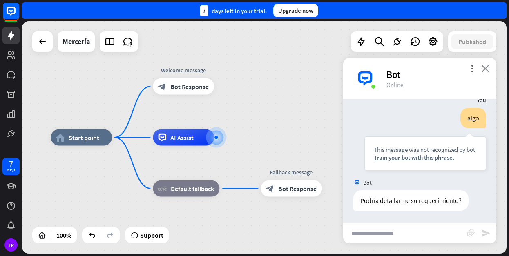
click at [486, 67] on icon "close" at bounding box center [486, 69] width 8 height 8
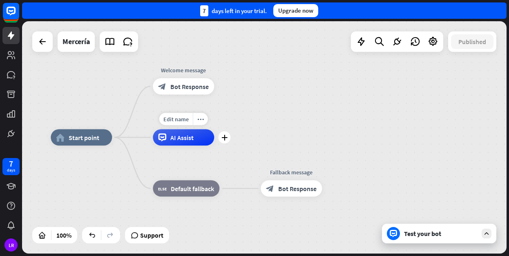
click at [184, 140] on span "AI Assist" at bounding box center [181, 138] width 23 height 8
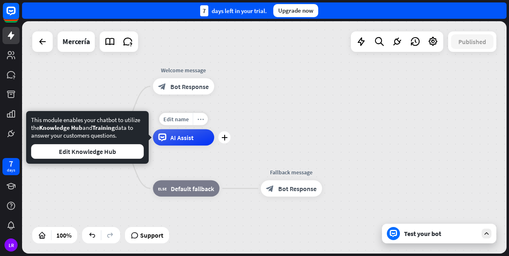
click at [197, 120] on div "more_horiz" at bounding box center [200, 119] width 15 height 12
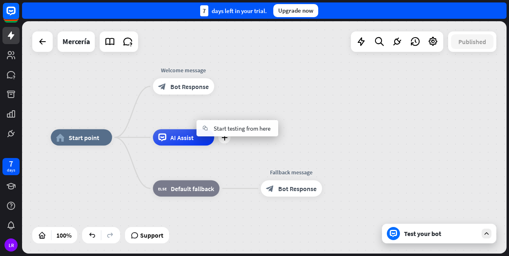
click at [183, 140] on span "AI Assist" at bounding box center [181, 138] width 23 height 8
click at [177, 119] on span "Edit name" at bounding box center [176, 119] width 25 height 7
type input "*******"
click at [256, 103] on div "home_2 Start point Welcome message block_bot_response Bot Response ******* AI A…" at bounding box center [264, 137] width 485 height 233
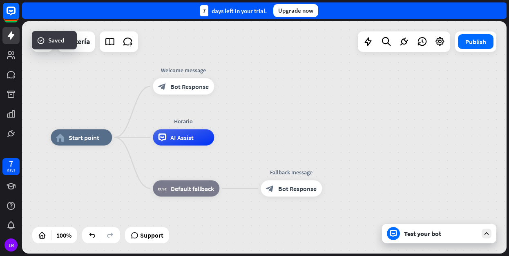
click at [203, 137] on div "AI Assist" at bounding box center [183, 138] width 61 height 16
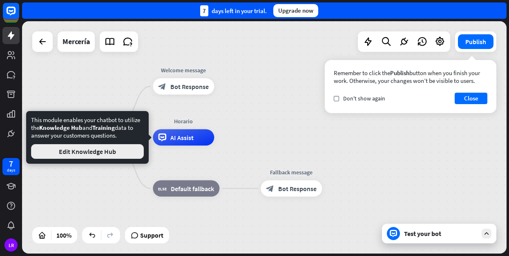
click at [75, 154] on button "Edit Knowledge Hub" at bounding box center [87, 151] width 113 height 15
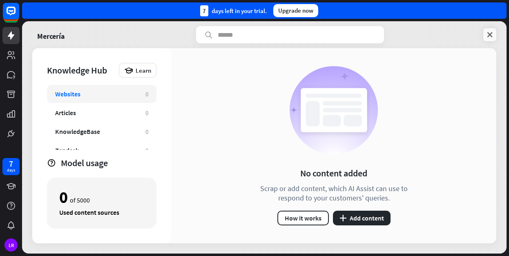
click at [490, 34] on icon at bounding box center [490, 35] width 8 height 8
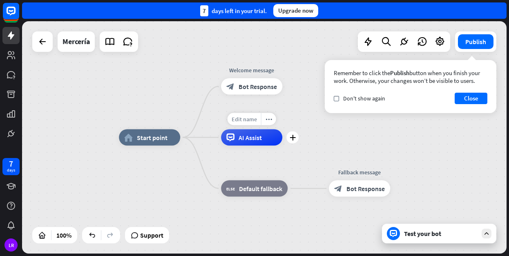
click at [252, 122] on span "Edit name" at bounding box center [244, 119] width 25 height 7
click at [252, 122] on input "*******" at bounding box center [251, 119] width 57 height 11
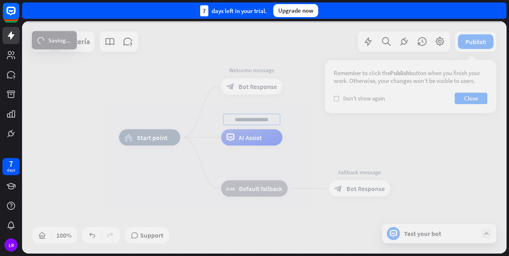
click at [320, 149] on div "home_2 Start point Welcome message block_bot_response Bot Response AI Assist bl…" at bounding box center [264, 137] width 485 height 233
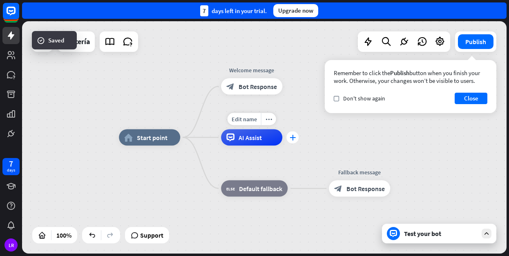
click at [292, 138] on icon "plus" at bounding box center [293, 138] width 6 height 6
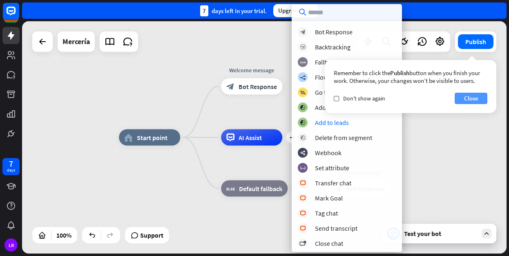
click at [475, 98] on button "Close" at bounding box center [471, 98] width 33 height 11
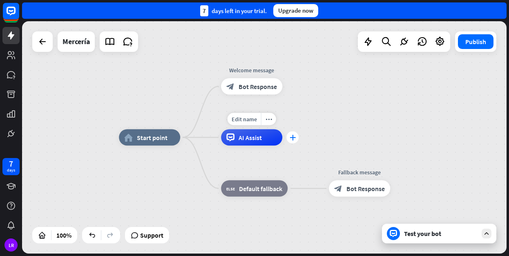
click at [291, 138] on icon "plus" at bounding box center [293, 138] width 6 height 6
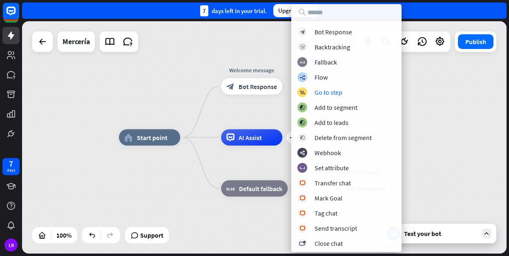
drag, startPoint x: 490, startPoint y: 81, endPoint x: 490, endPoint y: 76, distance: 4.9
click at [490, 81] on div "home_2 Start point Welcome message block_bot_response Bot Response plus AI Assi…" at bounding box center [264, 137] width 485 height 233
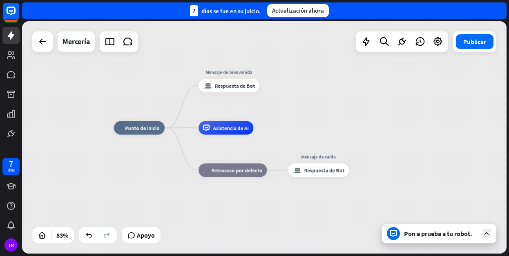
drag, startPoint x: 168, startPoint y: 95, endPoint x: 126, endPoint y: 94, distance: 41.7
click at [126, 94] on div "casa 2 Punto de inicio Mensaje de bienvenida block.bot-response Respuesta de Bo…" at bounding box center [264, 137] width 485 height 233
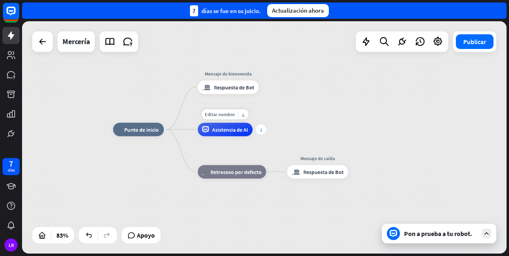
click at [261, 129] on icon "más" at bounding box center [261, 129] width 2 height 5
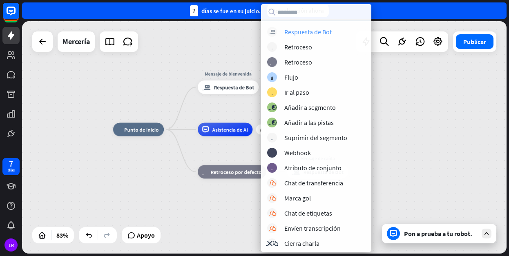
click at [313, 30] on div "Respuesta de Bot" at bounding box center [308, 32] width 47 height 8
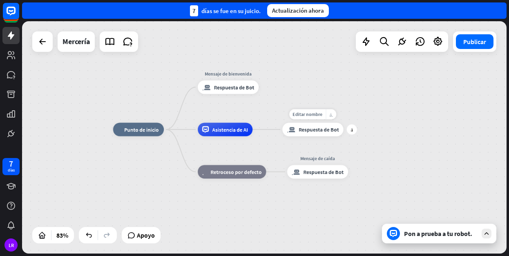
click at [331, 114] on icon "más.horiz" at bounding box center [332, 114] width 4 height 5
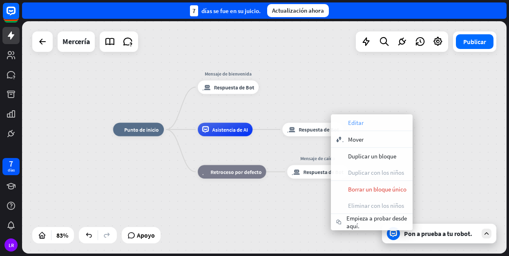
click at [349, 126] on span "Editar" at bounding box center [356, 123] width 16 height 8
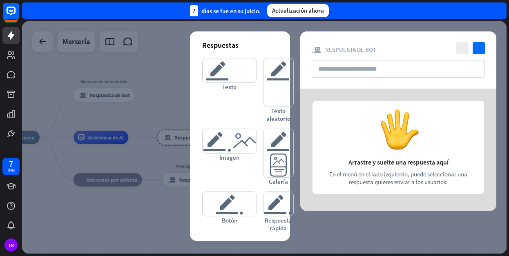
click at [443, 27] on div at bounding box center [264, 137] width 485 height 233
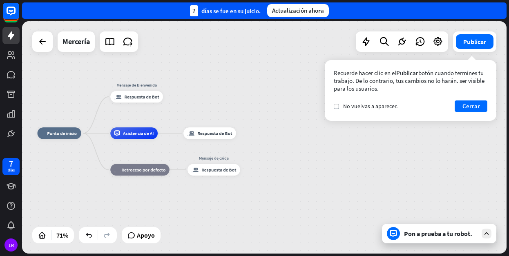
click at [493, 108] on div "Recuerde hacer clic en el Publicar botón cuando termines tu trabajo. De lo cont…" at bounding box center [411, 90] width 172 height 61
click at [475, 103] on button "Cerrar" at bounding box center [471, 106] width 33 height 11
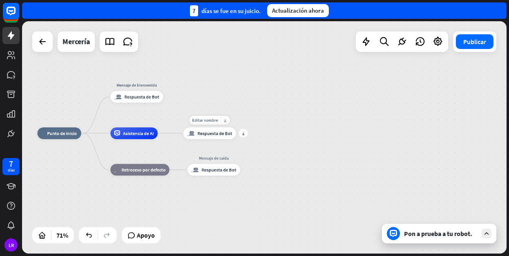
click at [207, 135] on span "Respuesta de Bot" at bounding box center [214, 133] width 35 height 6
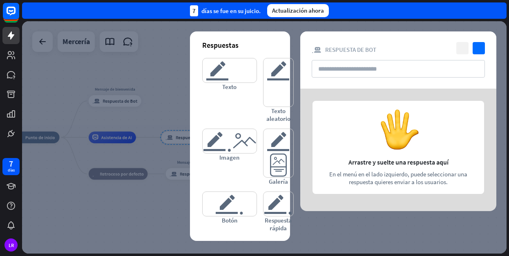
click at [464, 47] on icon "cerca" at bounding box center [463, 48] width 12 height 12
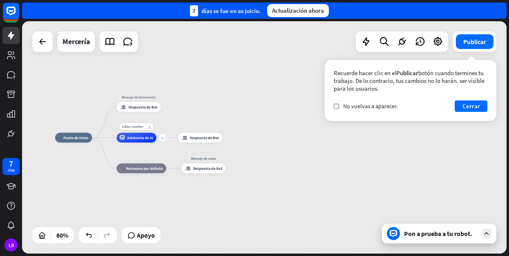
click at [162, 137] on icon "más" at bounding box center [163, 137] width 2 height 3
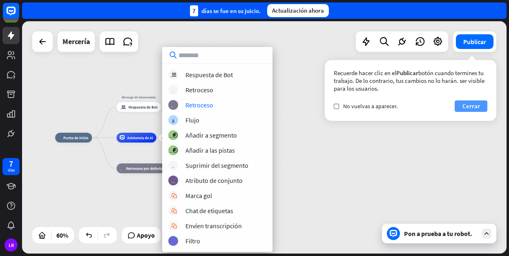
click at [478, 107] on button "Cerrar" at bounding box center [471, 106] width 33 height 11
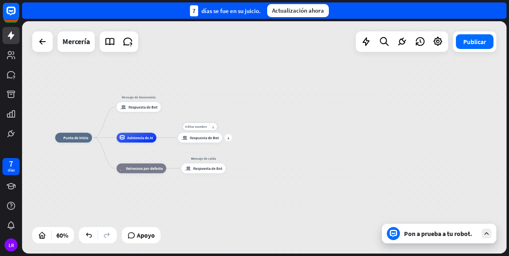
click at [213, 137] on span "Respuesta de Bot" at bounding box center [204, 137] width 29 height 5
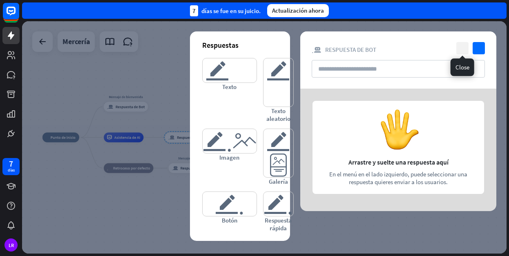
drag, startPoint x: 213, startPoint y: 137, endPoint x: 463, endPoint y: 51, distance: 265.0
click at [466, 49] on icon "cerca" at bounding box center [463, 48] width 12 height 12
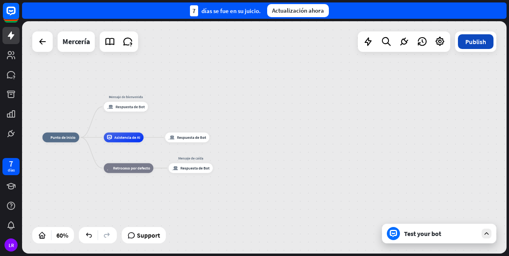
click at [461, 48] on button "Publish" at bounding box center [476, 41] width 36 height 15
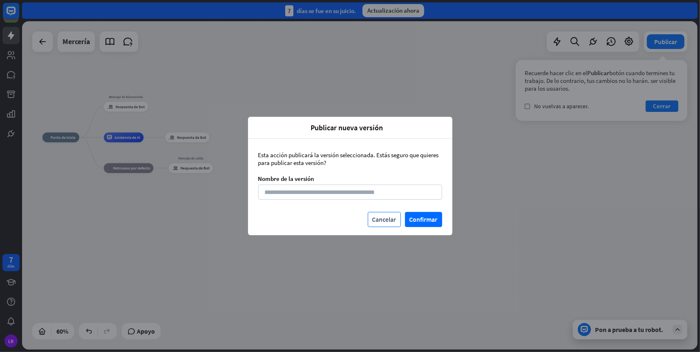
click at [383, 223] on button "Cancelar" at bounding box center [384, 219] width 33 height 15
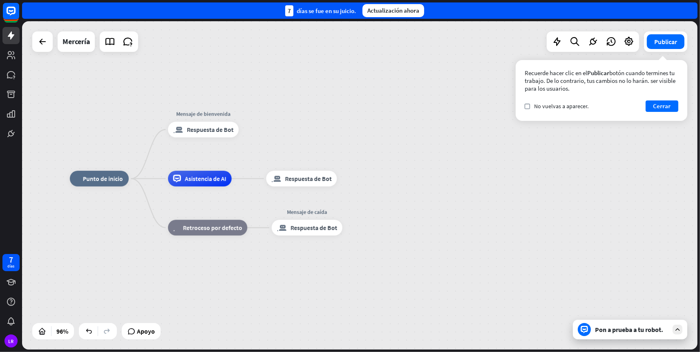
drag, startPoint x: 281, startPoint y: 160, endPoint x: 443, endPoint y: 206, distance: 168.1
click at [443, 206] on div "casa 2 Punto de inicio Mensaje de bienvenida block.bot-response Respuesta de Bo…" at bounding box center [395, 337] width 650 height 316
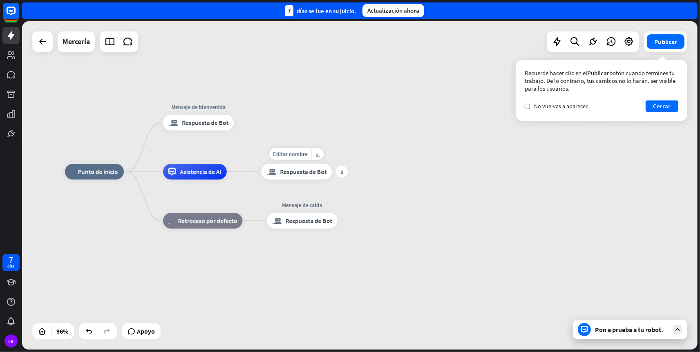
click at [279, 177] on div "block.bot-response Respuesta de Bot" at bounding box center [296, 172] width 71 height 16
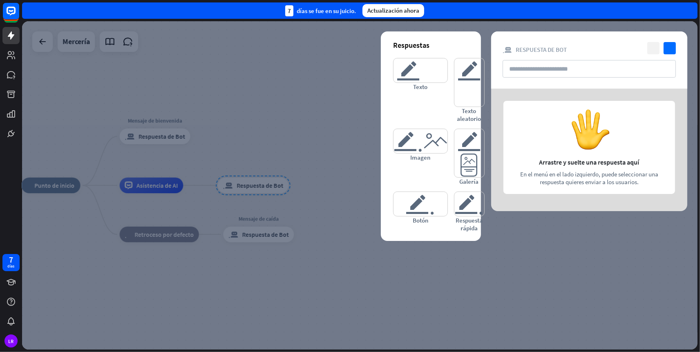
click at [650, 46] on icon "cerca" at bounding box center [654, 48] width 12 height 12
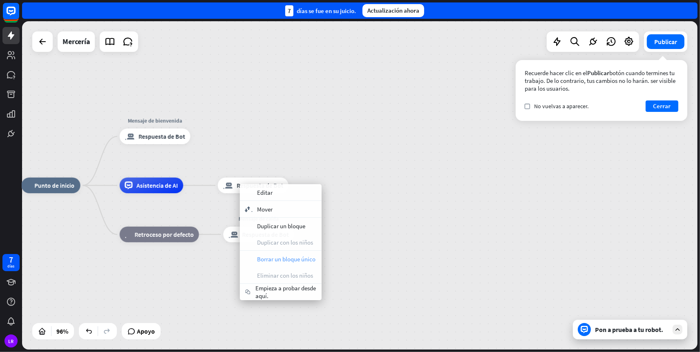
click at [307, 260] on span "Borrar un bloque único" at bounding box center [286, 260] width 58 height 8
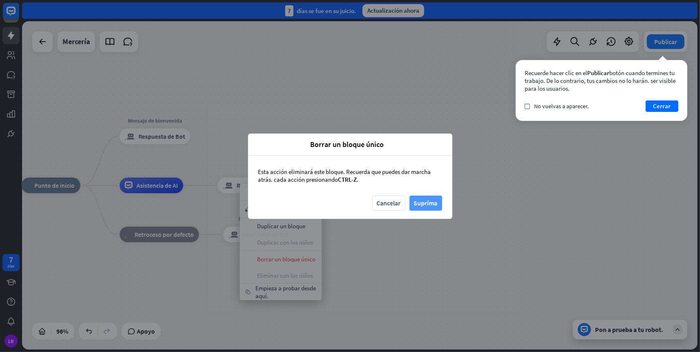
click at [421, 204] on button "Supríma" at bounding box center [426, 203] width 33 height 15
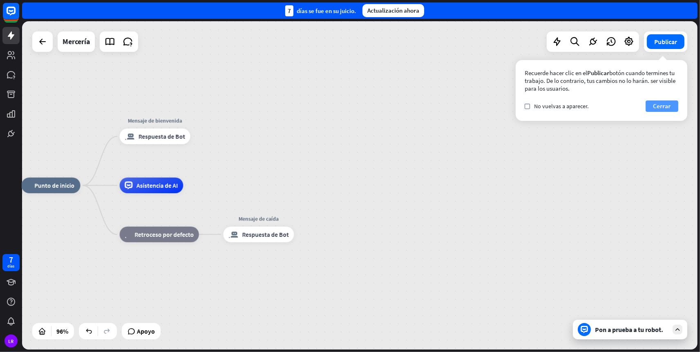
click at [670, 103] on button "Cerrar" at bounding box center [662, 106] width 33 height 11
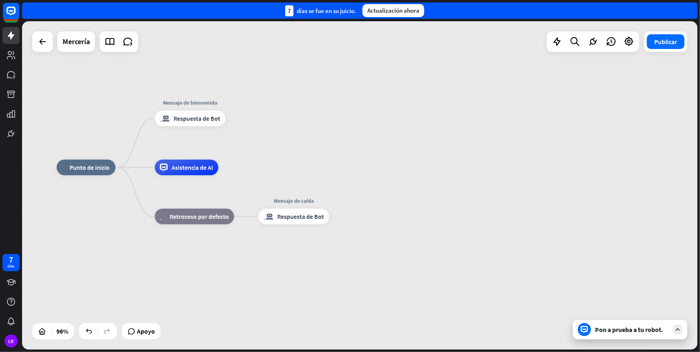
drag, startPoint x: 225, startPoint y: 187, endPoint x: 259, endPoint y: 169, distance: 38.4
click at [259, 169] on div "casa 2 Punto de inicio Mensaje de bienvenida block.bot-response Respuesta de Bo…" at bounding box center [381, 326] width 650 height 316
click at [297, 218] on span "Respuesta de Bot" at bounding box center [301, 217] width 47 height 8
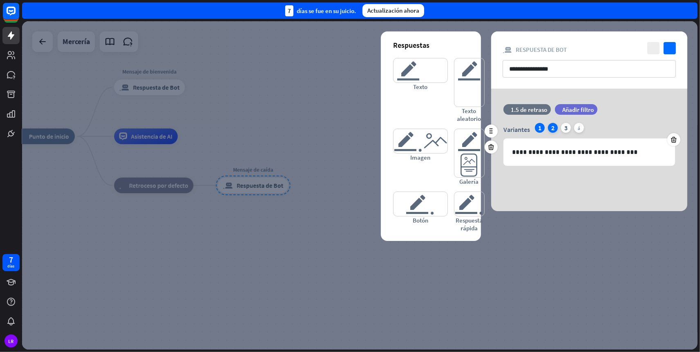
click at [552, 129] on div "2" at bounding box center [553, 128] width 10 height 10
click at [565, 128] on div "3" at bounding box center [566, 128] width 10 height 10
click at [318, 214] on div at bounding box center [360, 185] width 676 height 329
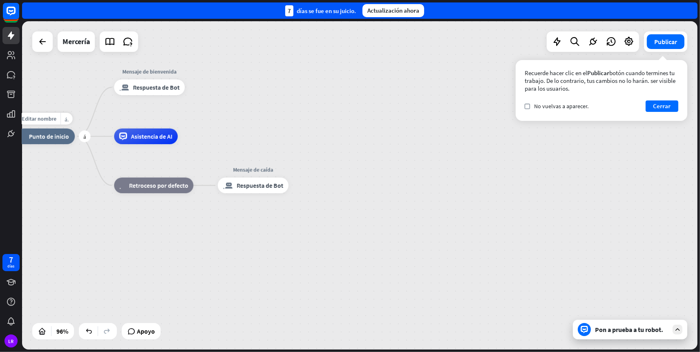
click at [51, 142] on div "casa 2 Punto de inicio" at bounding box center [45, 137] width 59 height 16
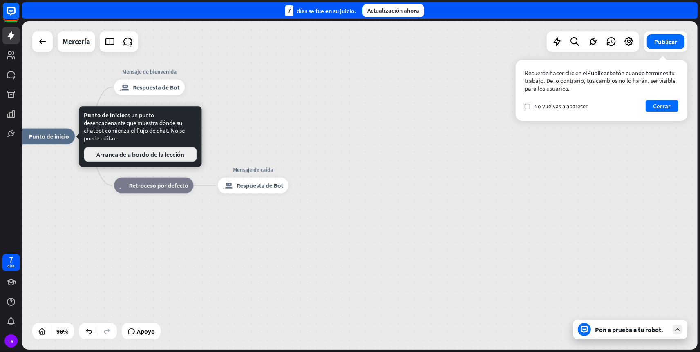
click at [117, 154] on button "Arranca de a bordo de la lección" at bounding box center [140, 154] width 113 height 15
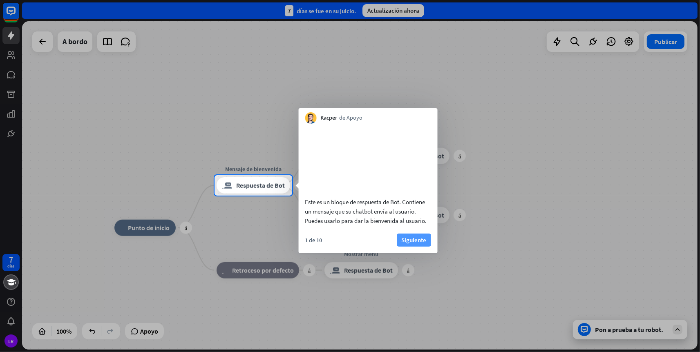
click at [410, 247] on button "Siguiente" at bounding box center [414, 240] width 34 height 13
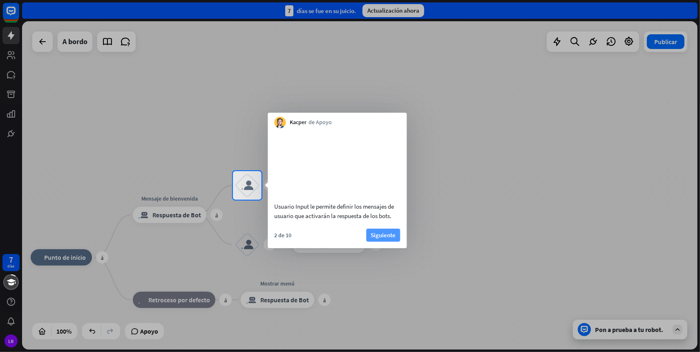
click at [392, 242] on button "Siguiente" at bounding box center [383, 235] width 34 height 13
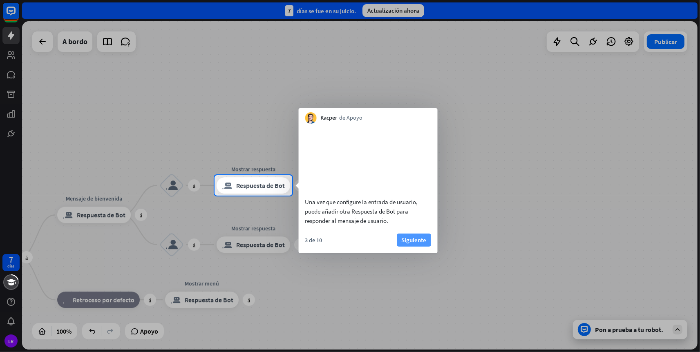
click at [407, 247] on button "Siguiente" at bounding box center [414, 240] width 34 height 13
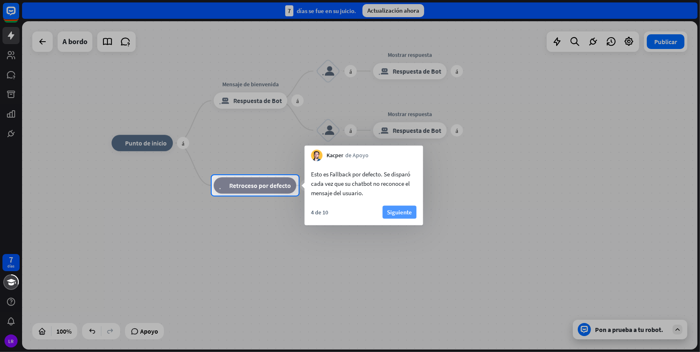
click at [397, 215] on button "Siguiente" at bounding box center [400, 212] width 34 height 13
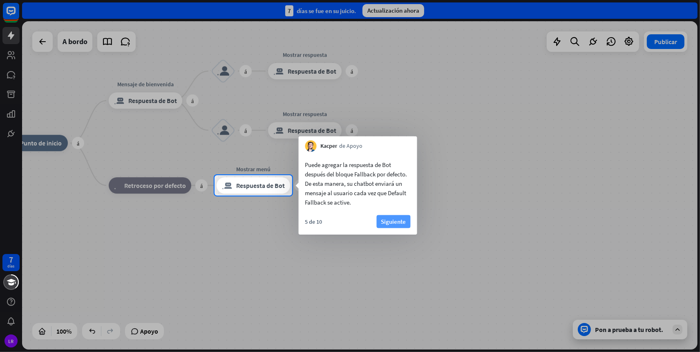
click at [394, 217] on button "Siguiente" at bounding box center [394, 221] width 34 height 13
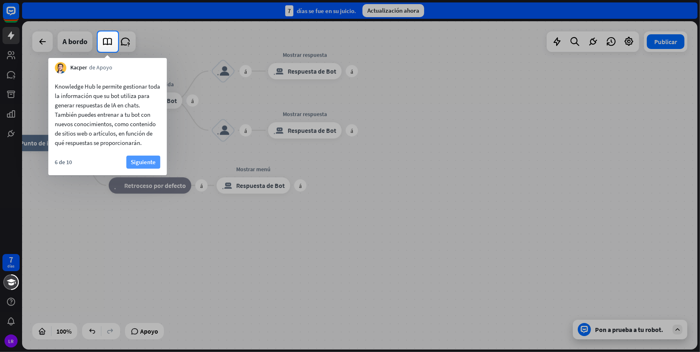
click at [148, 164] on button "Siguiente" at bounding box center [143, 162] width 34 height 13
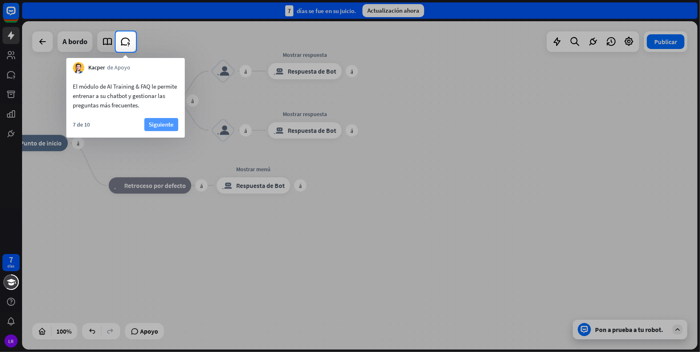
click at [155, 124] on button "Siguiente" at bounding box center [161, 124] width 34 height 13
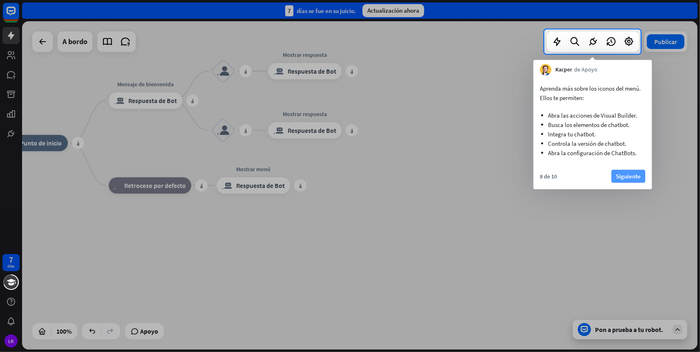
click at [626, 177] on button "Siguiente" at bounding box center [629, 176] width 34 height 13
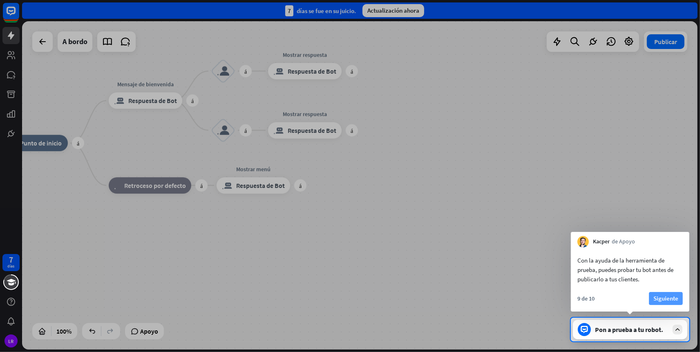
click at [668, 300] on button "Siguiente" at bounding box center [666, 298] width 34 height 13
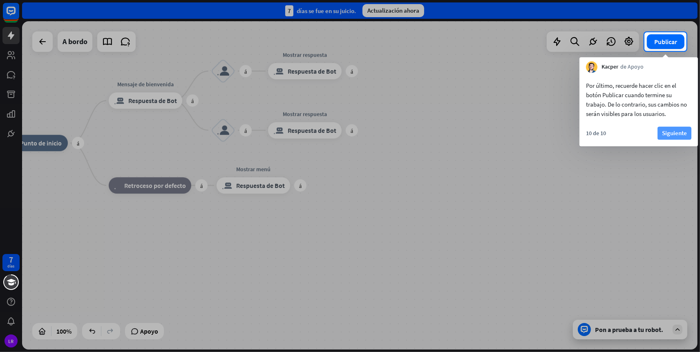
click at [671, 136] on button "Siguiente" at bounding box center [675, 133] width 34 height 13
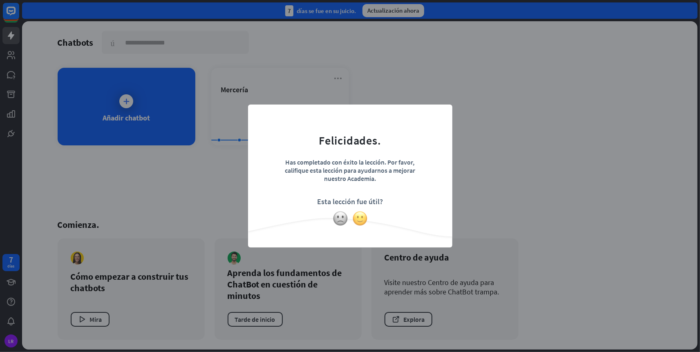
click at [362, 219] on img at bounding box center [360, 219] width 16 height 16
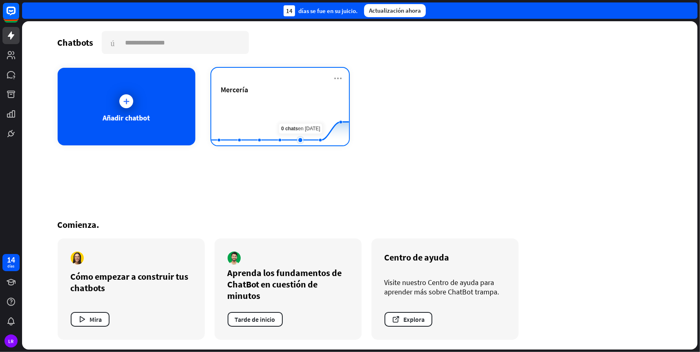
click at [304, 104] on rect at bounding box center [280, 125] width 138 height 51
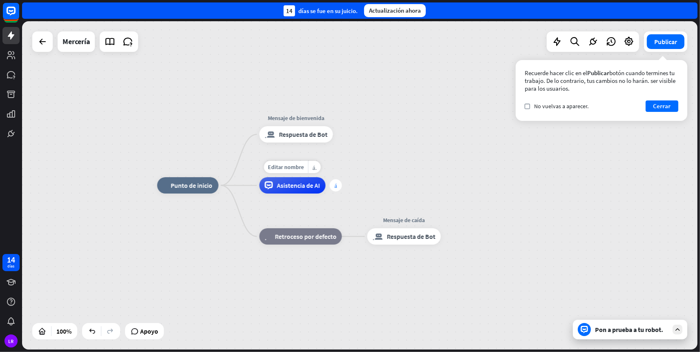
click at [337, 188] on icon "más" at bounding box center [335, 186] width 2 height 6
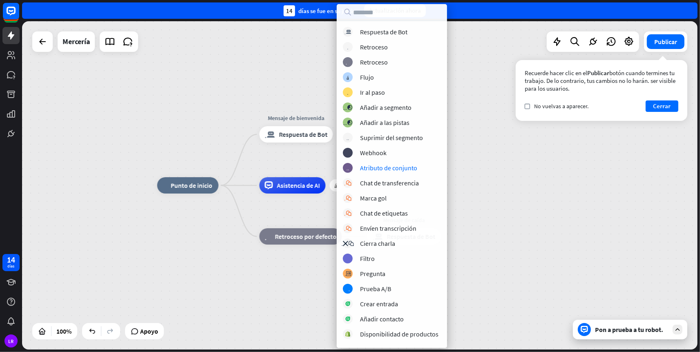
click at [495, 164] on div "casa 2 Punto de inicio Mensaje de bienvenida block.bot-response Respuesta de Bo…" at bounding box center [360, 185] width 676 height 329
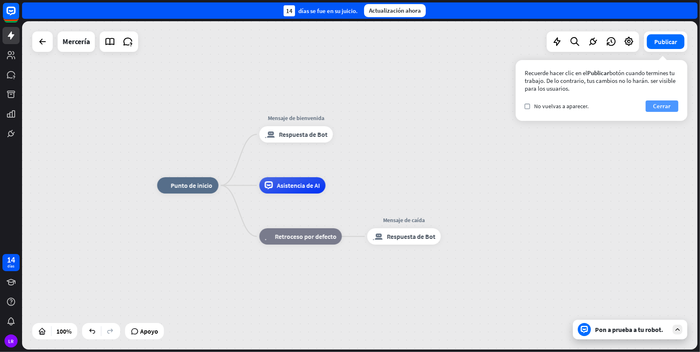
click at [672, 107] on button "Cerrar" at bounding box center [662, 106] width 33 height 11
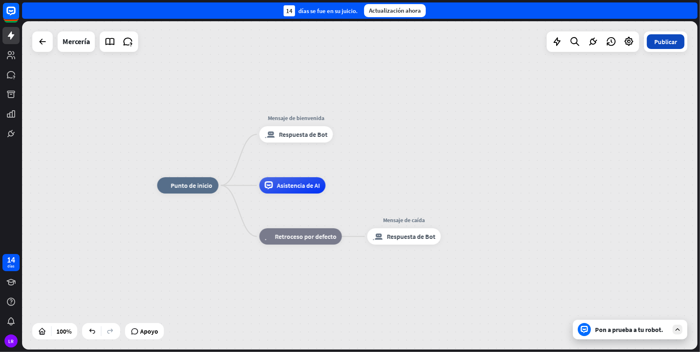
click at [666, 45] on button "Publicar" at bounding box center [666, 41] width 38 height 15
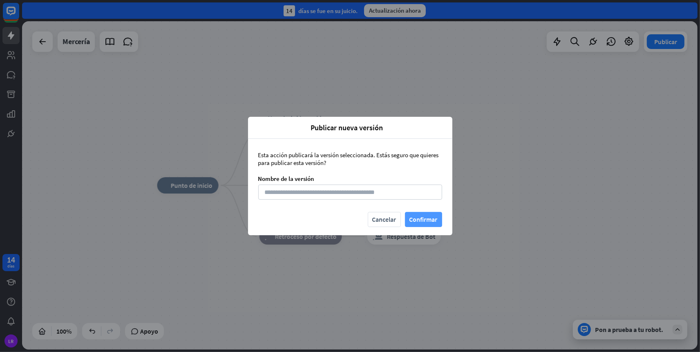
click at [425, 223] on button "Confirmar" at bounding box center [423, 219] width 37 height 15
